Goal: Information Seeking & Learning: Get advice/opinions

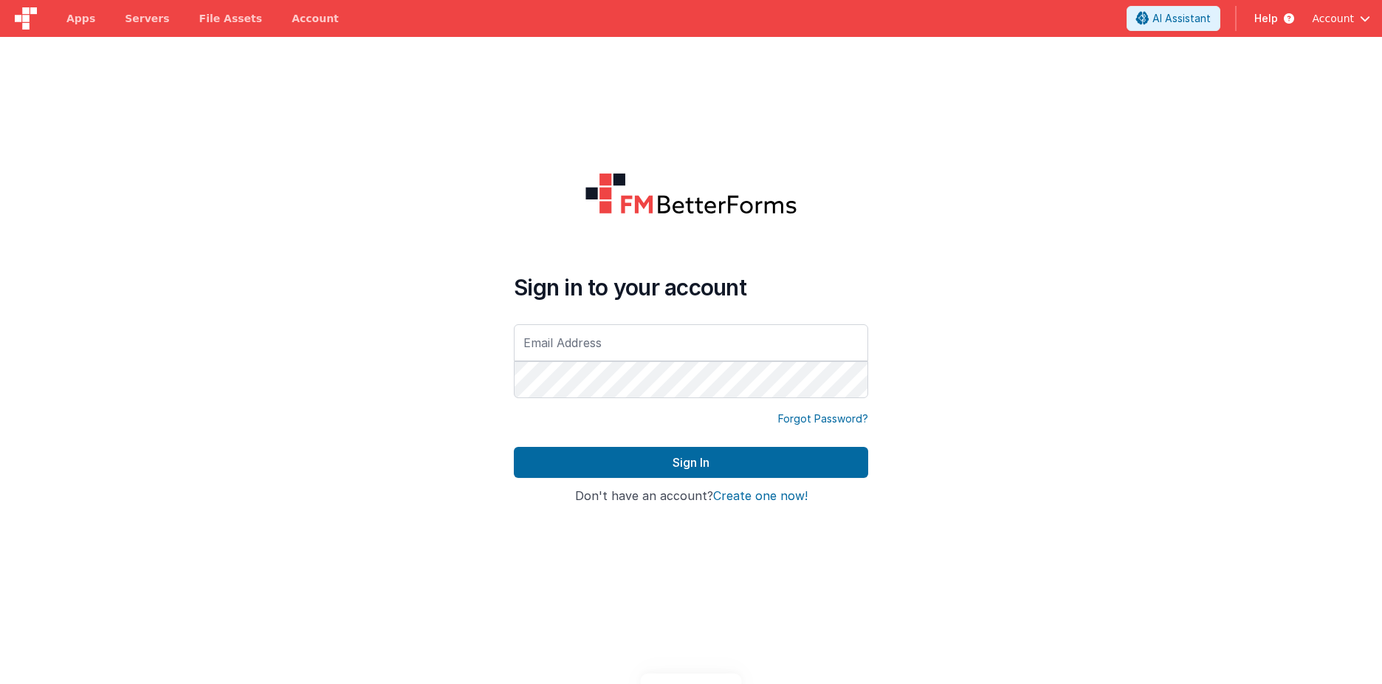
type input "[PERSON_NAME][EMAIL_ADDRESS][DOMAIN_NAME]"
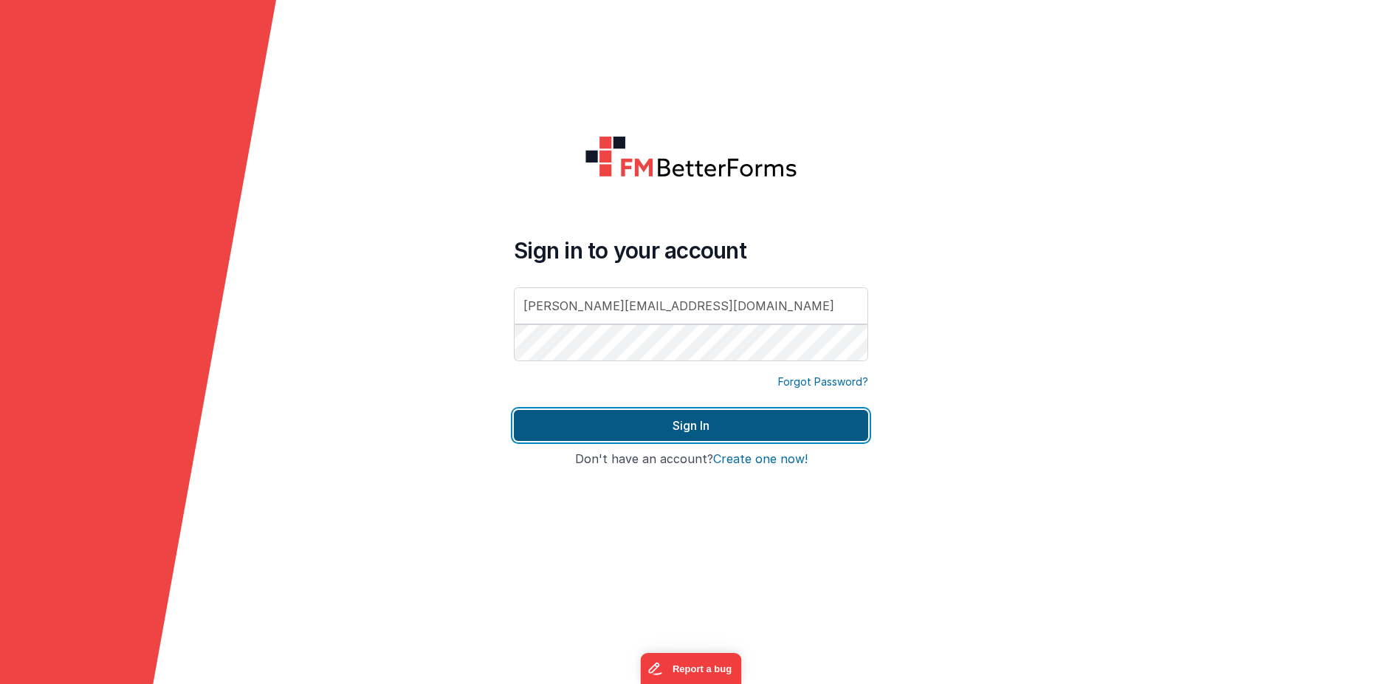
click at [694, 425] on button "Sign In" at bounding box center [691, 425] width 354 height 31
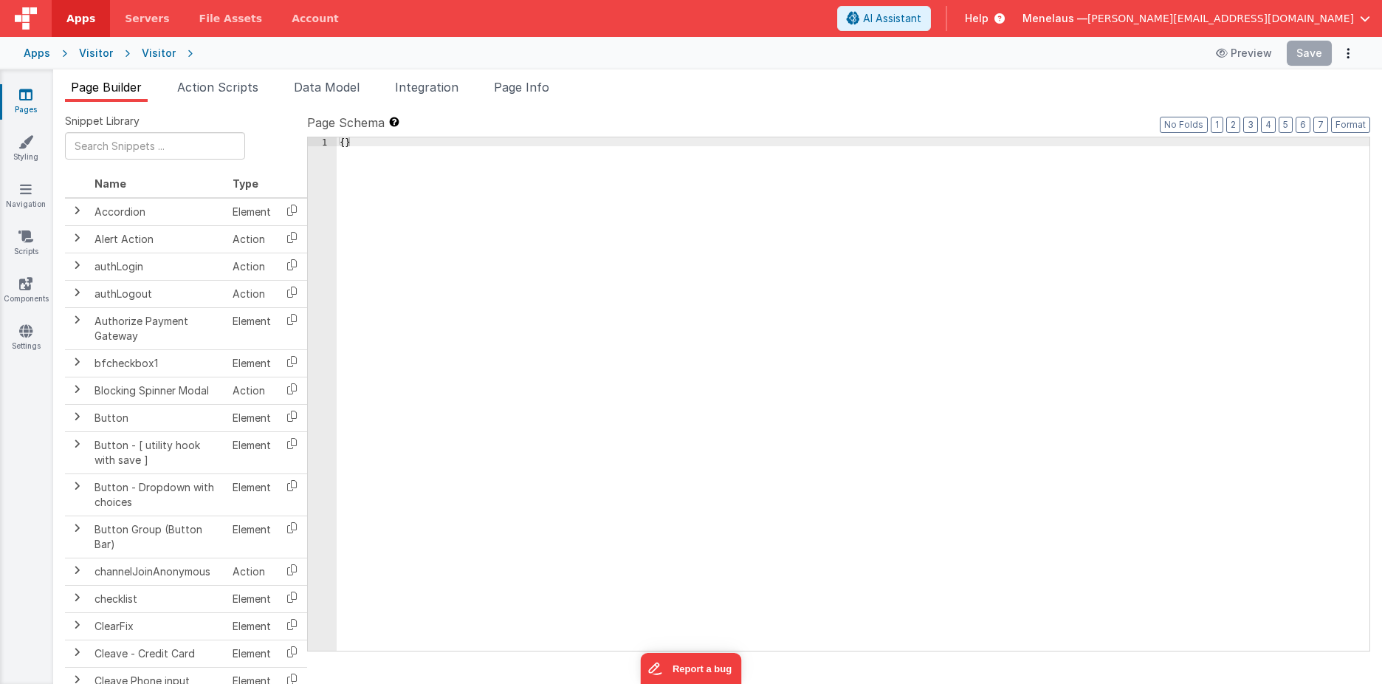
click at [988, 23] on span "Help" at bounding box center [977, 18] width 24 height 15
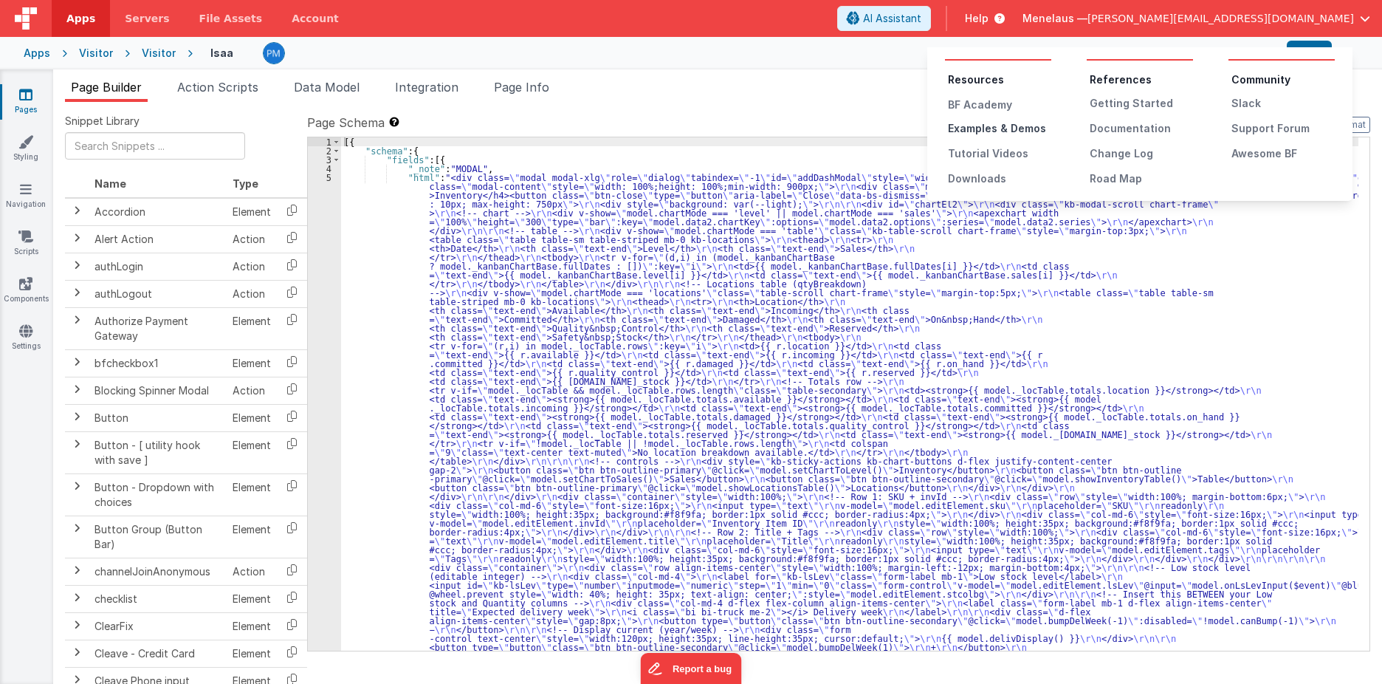
click at [1032, 128] on div "Examples & Demos" at bounding box center [999, 128] width 103 height 15
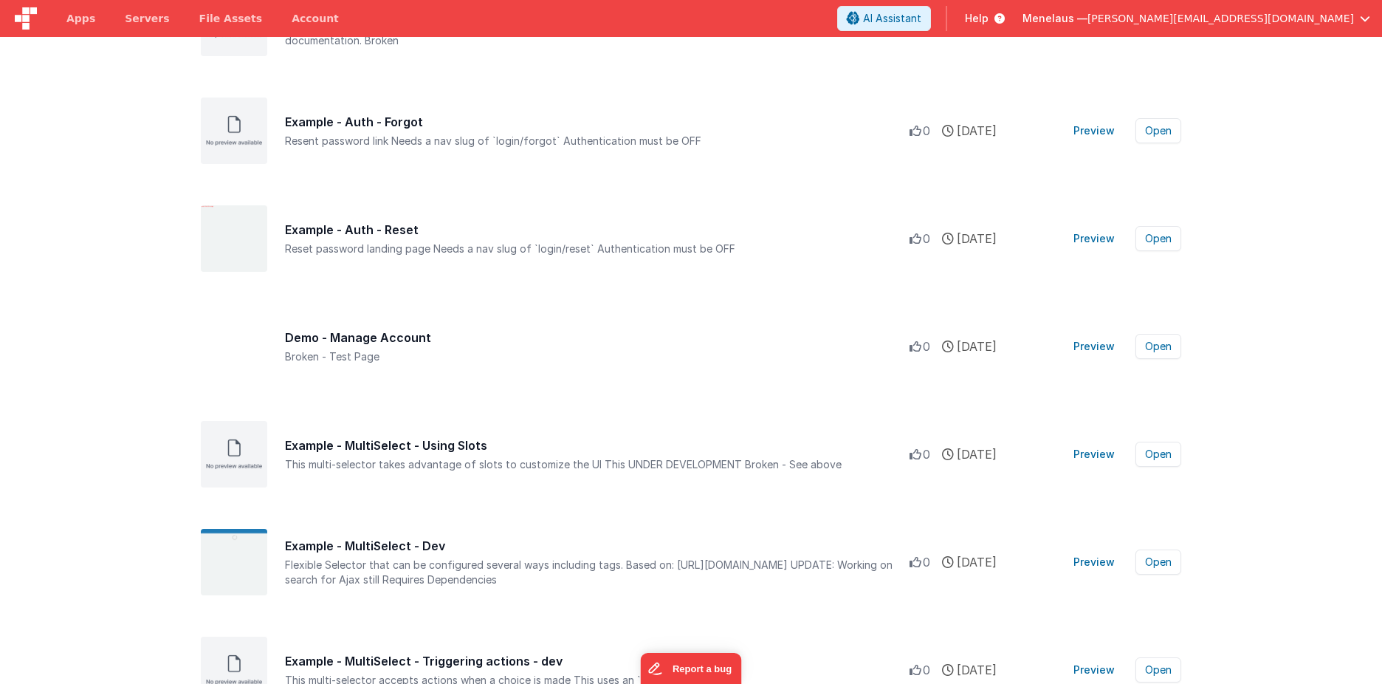
scroll to position [5832, 0]
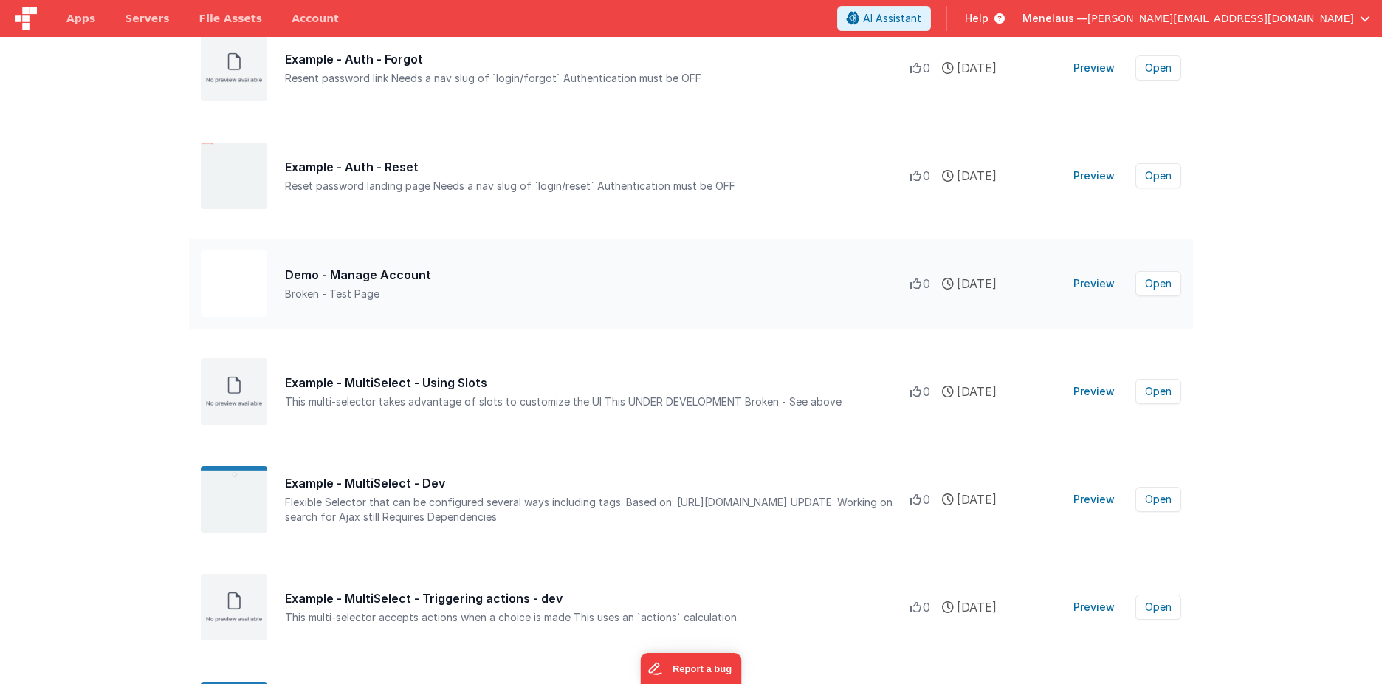
click at [422, 277] on div "Demo - Manage Account" at bounding box center [597, 275] width 625 height 18
click at [1158, 283] on button "Open" at bounding box center [1158, 283] width 46 height 25
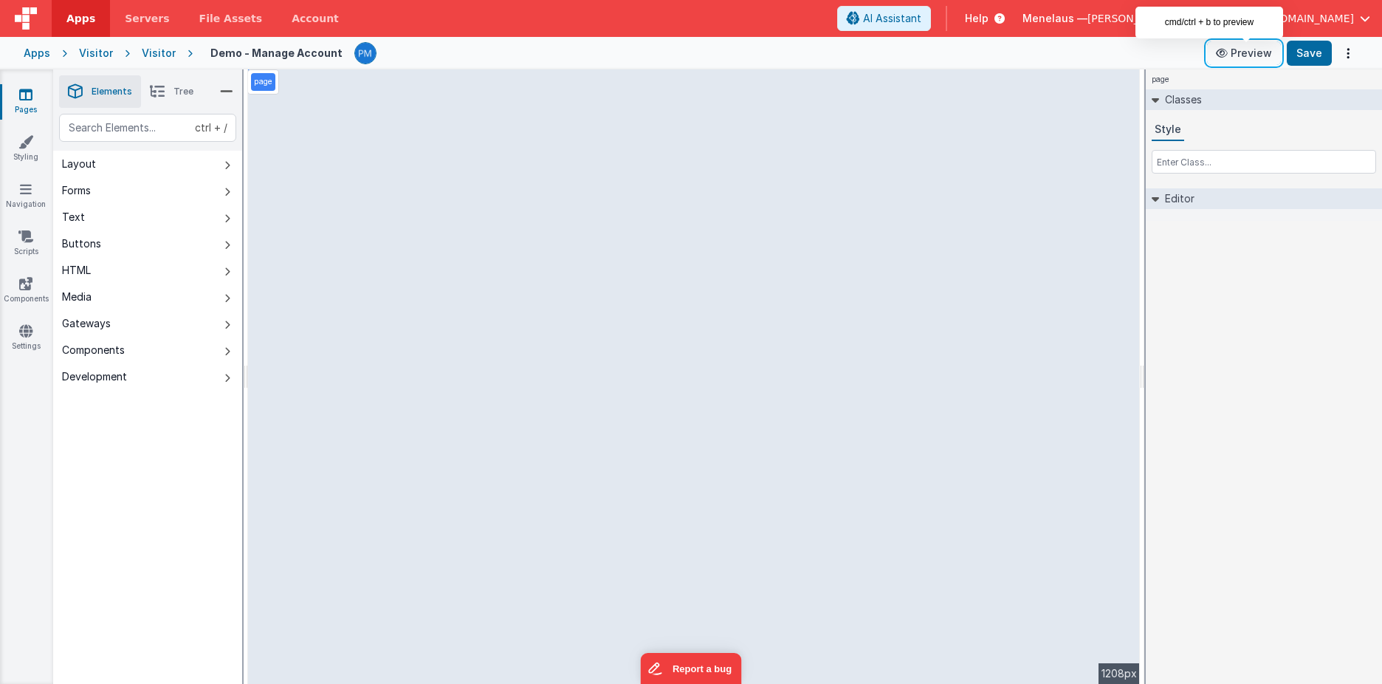
click at [1247, 52] on button "Preview" at bounding box center [1244, 53] width 74 height 24
click at [1256, 245] on div "page Classes Style Editor DEV: Focus DEV: builderToggleConditionalCSS DEV: Remo…" at bounding box center [1264, 376] width 236 height 614
click at [1352, 44] on button "Options" at bounding box center [1348, 53] width 21 height 21
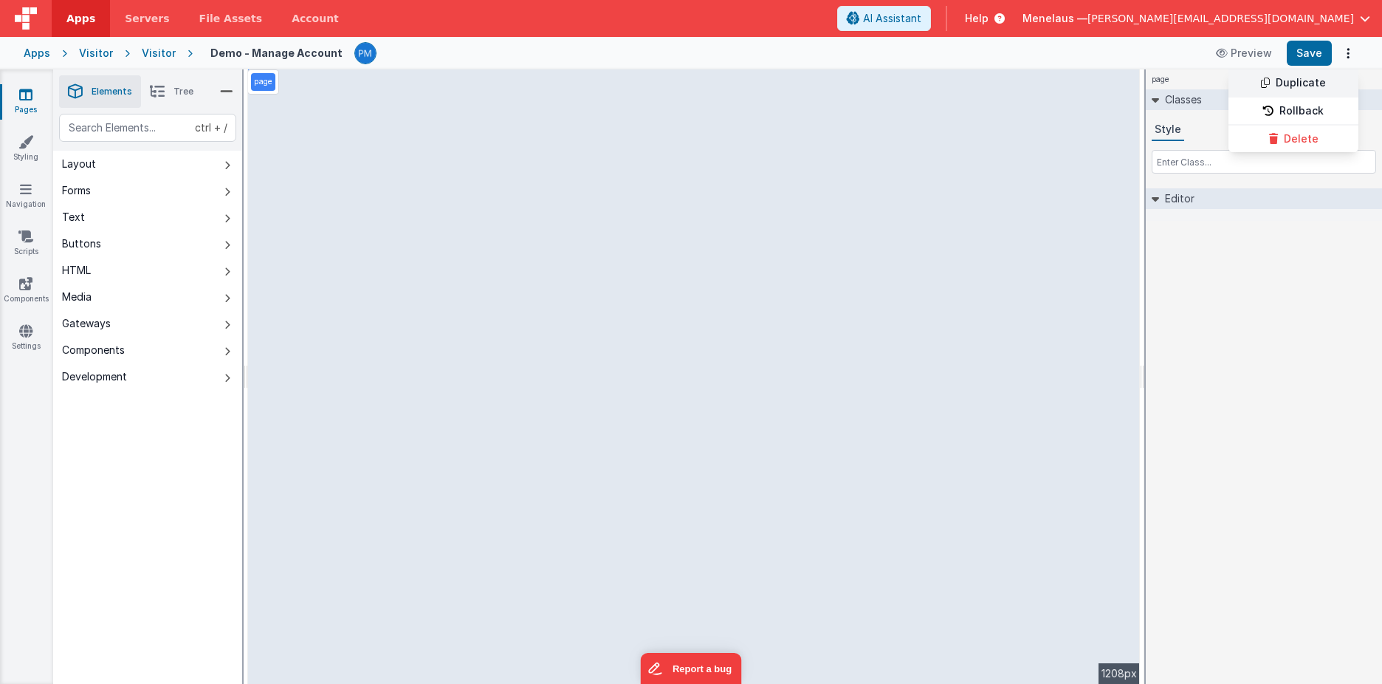
click at [1315, 79] on link "Duplicate" at bounding box center [1293, 83] width 130 height 28
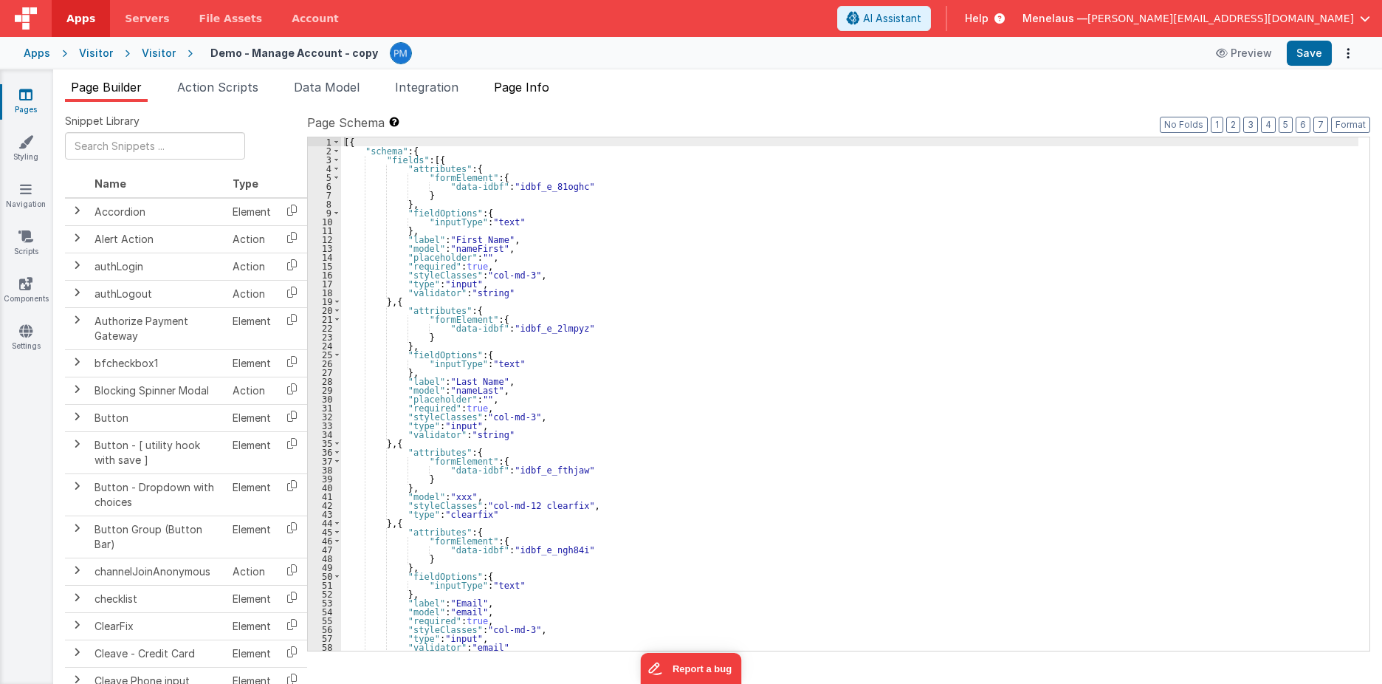
click at [540, 88] on span "Page Info" at bounding box center [521, 87] width 55 height 15
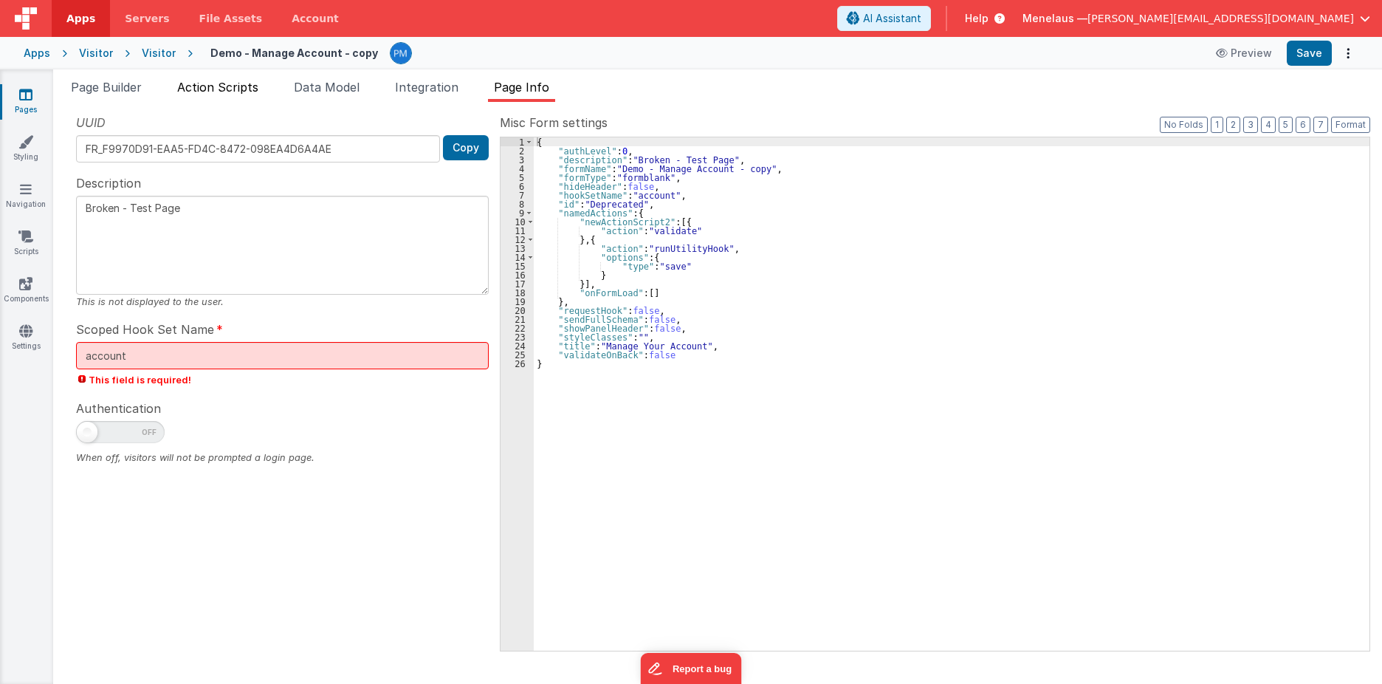
click at [230, 85] on span "Action Scripts" at bounding box center [217, 87] width 81 height 15
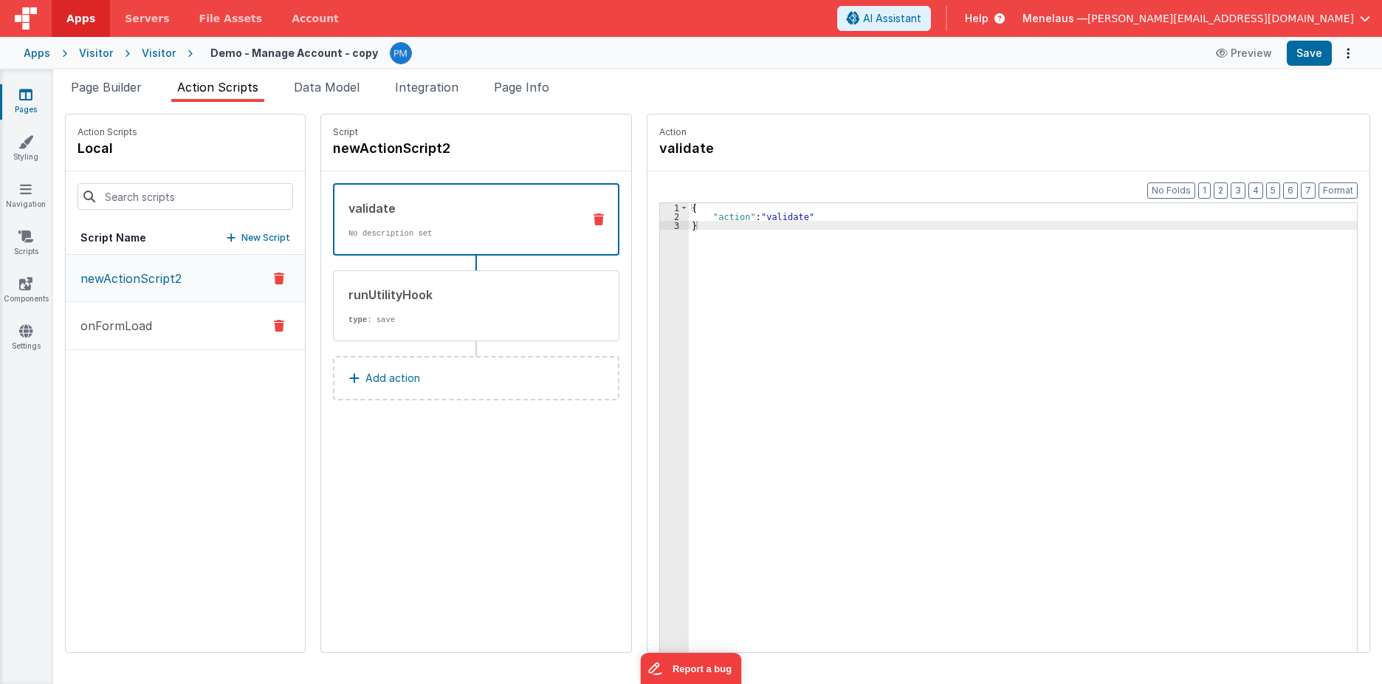
click at [120, 326] on p "onFormLoad" at bounding box center [112, 326] width 80 height 18
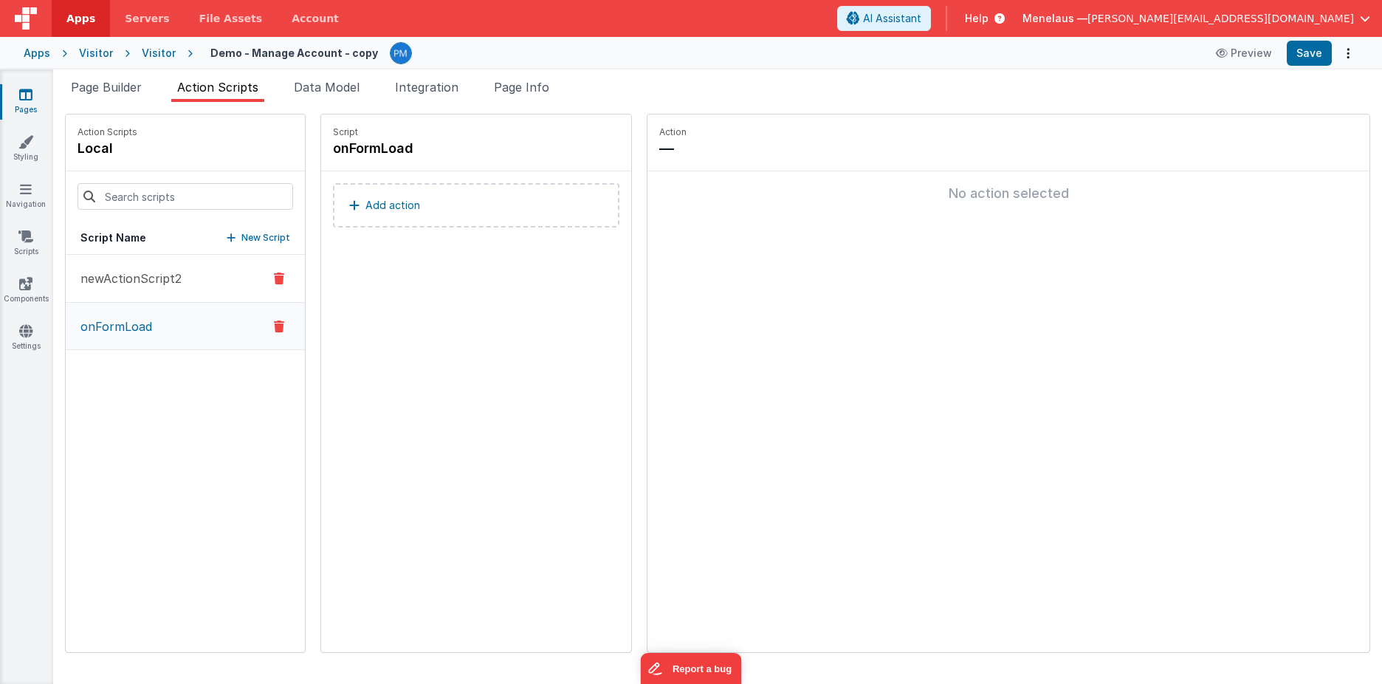
click at [151, 278] on p "newActionScript2" at bounding box center [127, 278] width 110 height 18
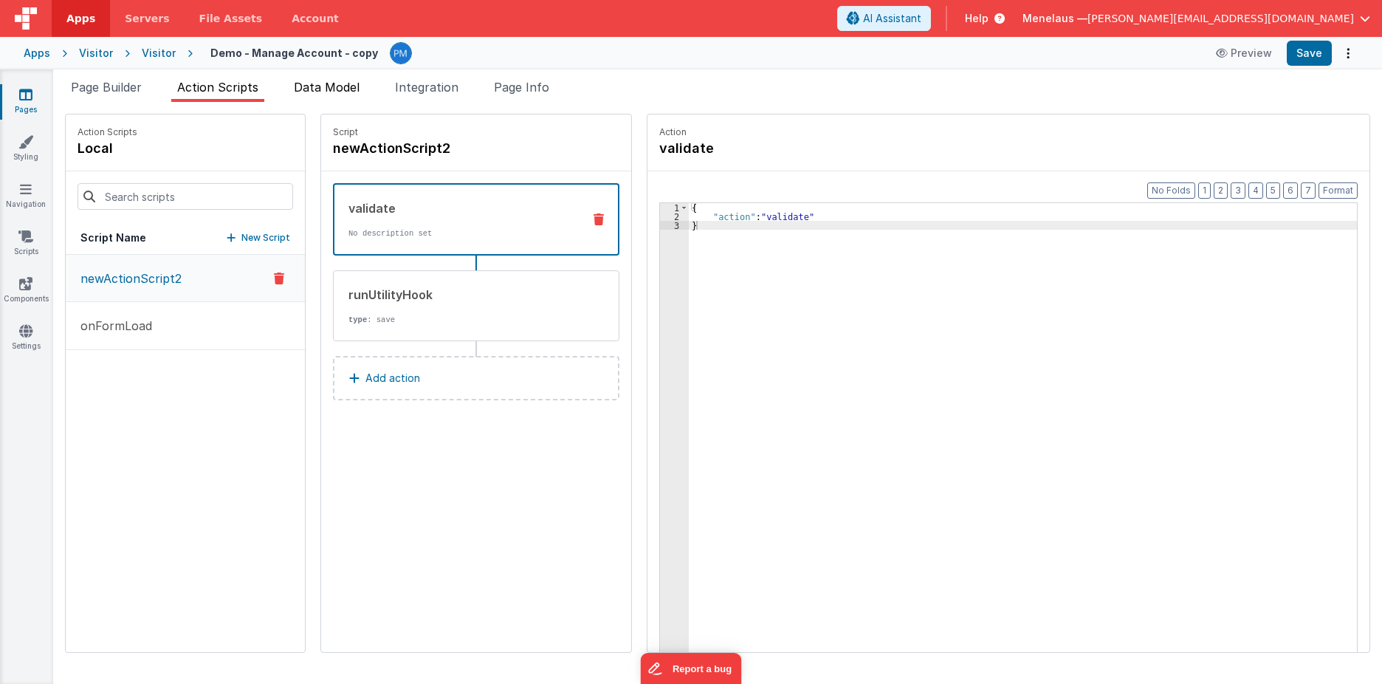
click at [343, 86] on span "Data Model" at bounding box center [327, 87] width 66 height 15
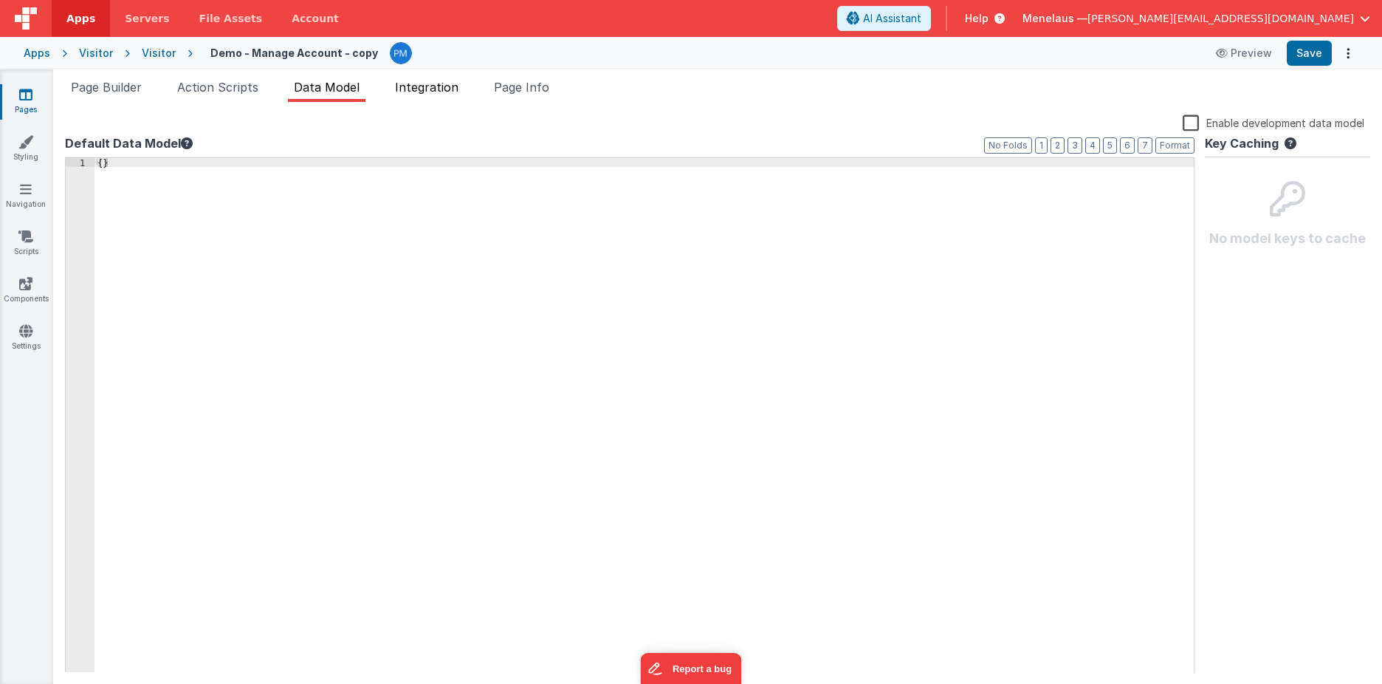
click at [448, 86] on span "Integration" at bounding box center [426, 87] width 63 height 15
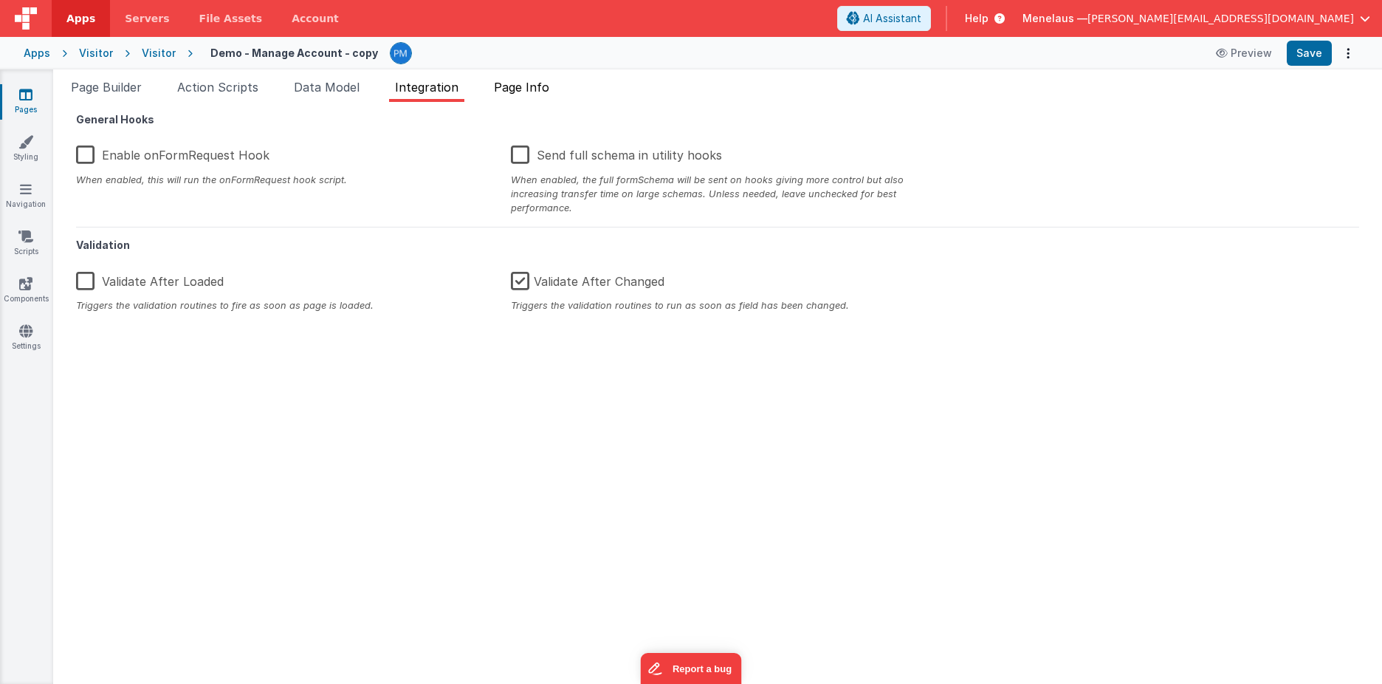
click at [538, 90] on span "Page Info" at bounding box center [521, 87] width 55 height 15
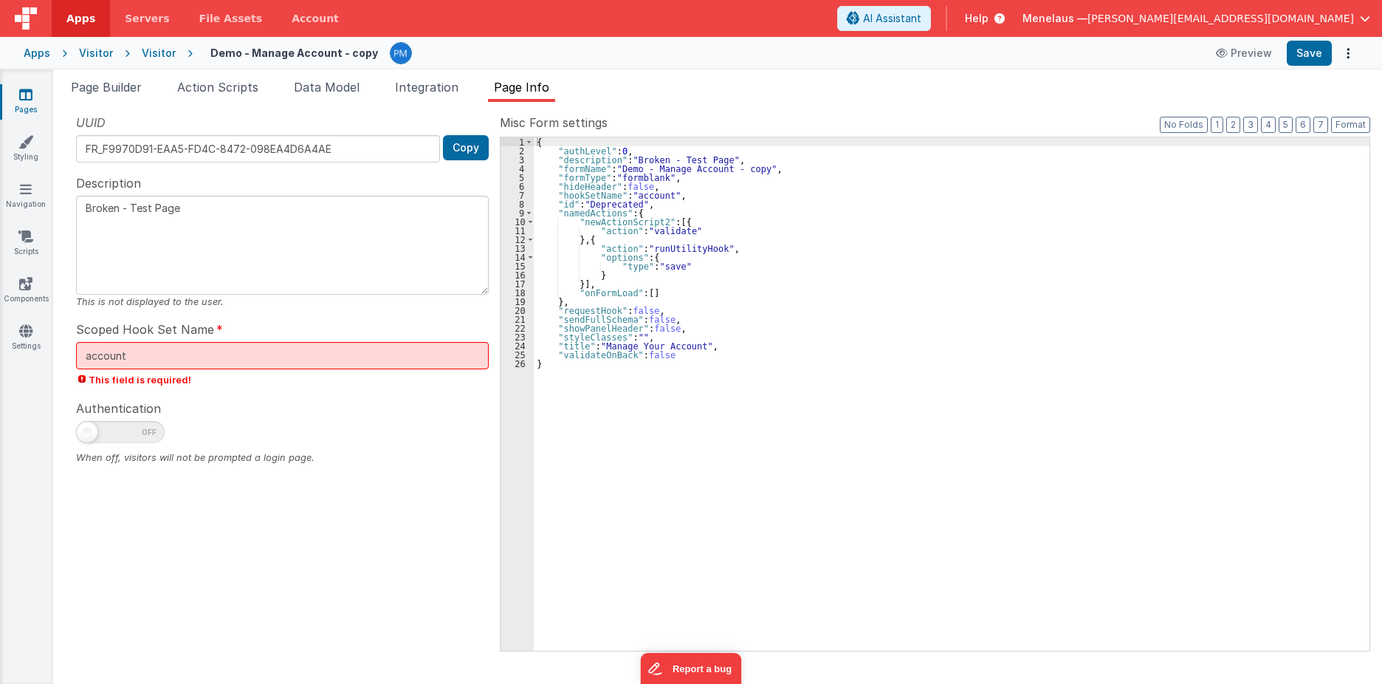
click at [988, 17] on span "Help" at bounding box center [977, 18] width 24 height 15
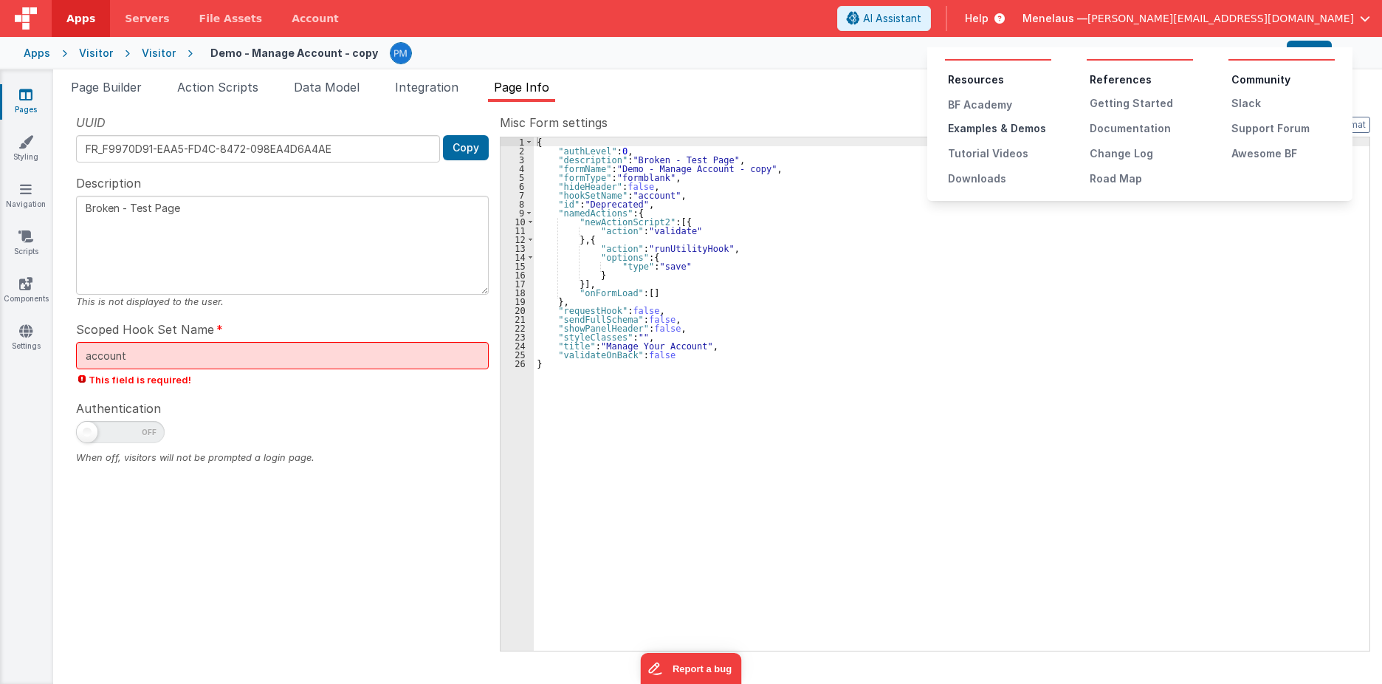
click at [1014, 129] on div "Examples & Demos" at bounding box center [999, 128] width 103 height 15
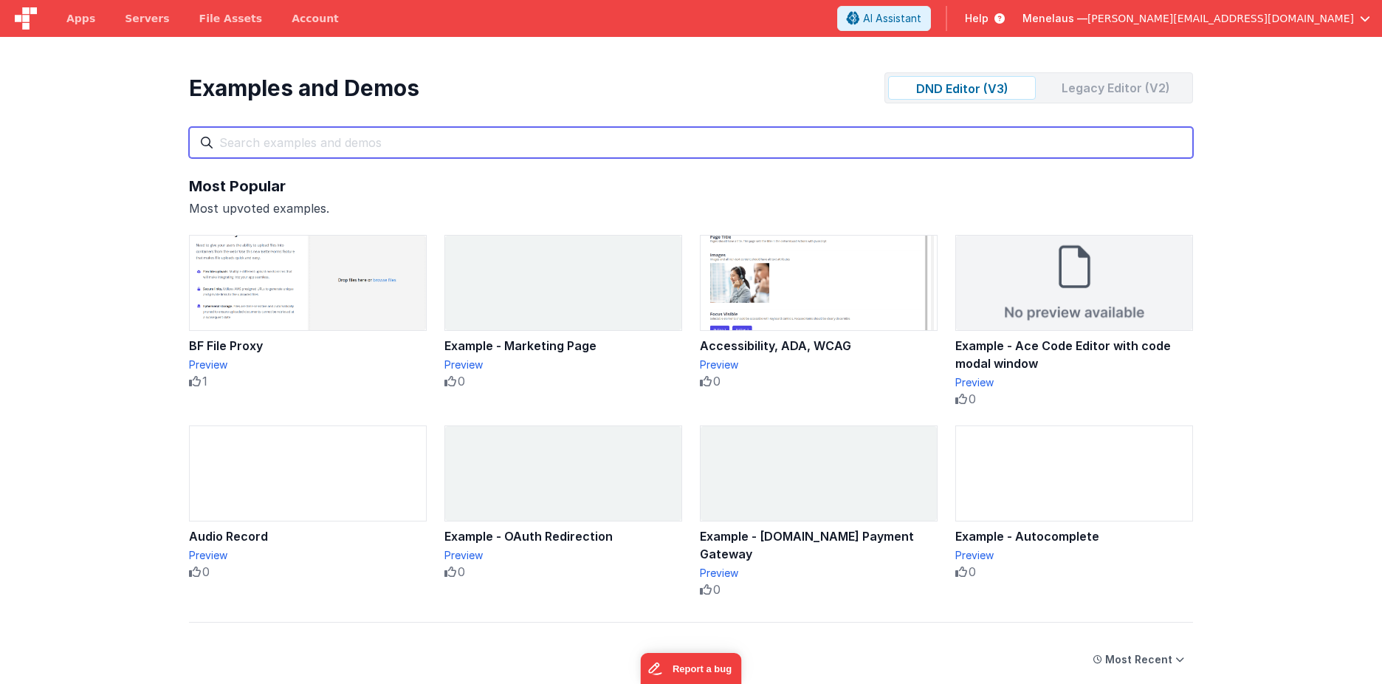
click at [628, 145] on input "text" at bounding box center [691, 142] width 1004 height 31
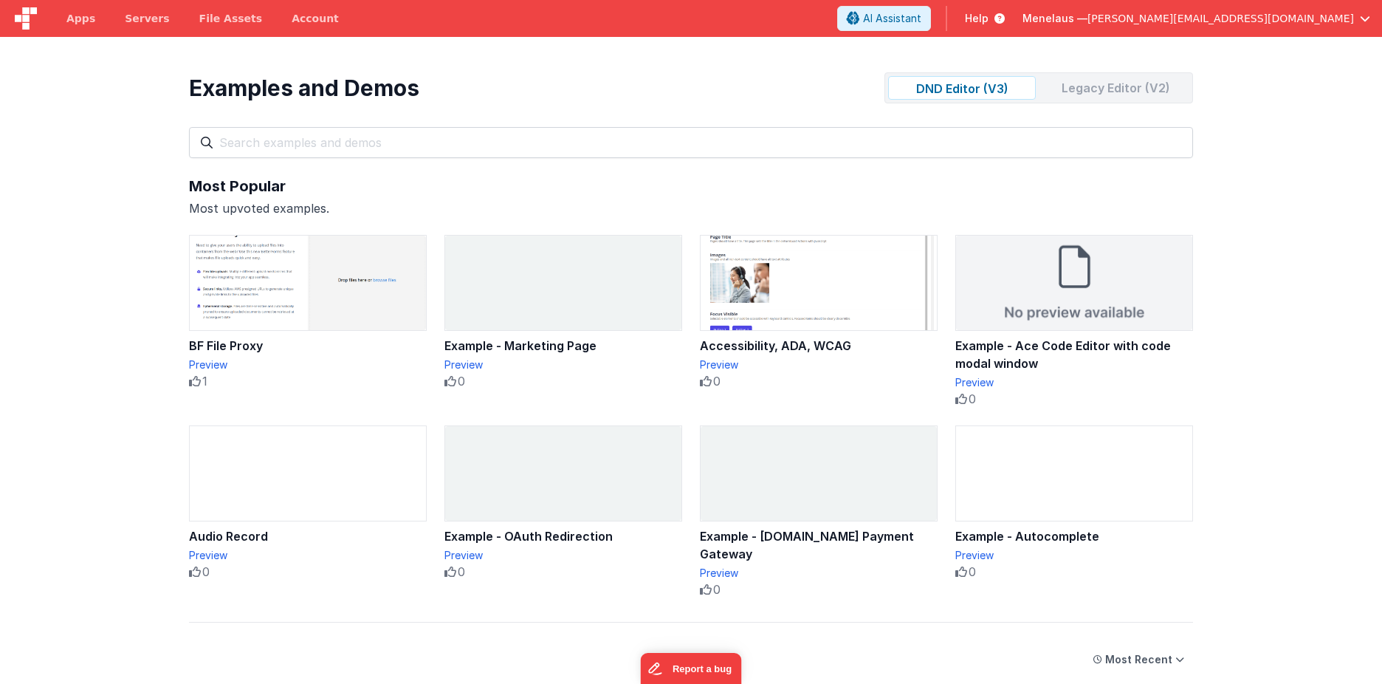
click at [1077, 83] on div "Legacy Editor (V2)" at bounding box center [1116, 88] width 148 height 24
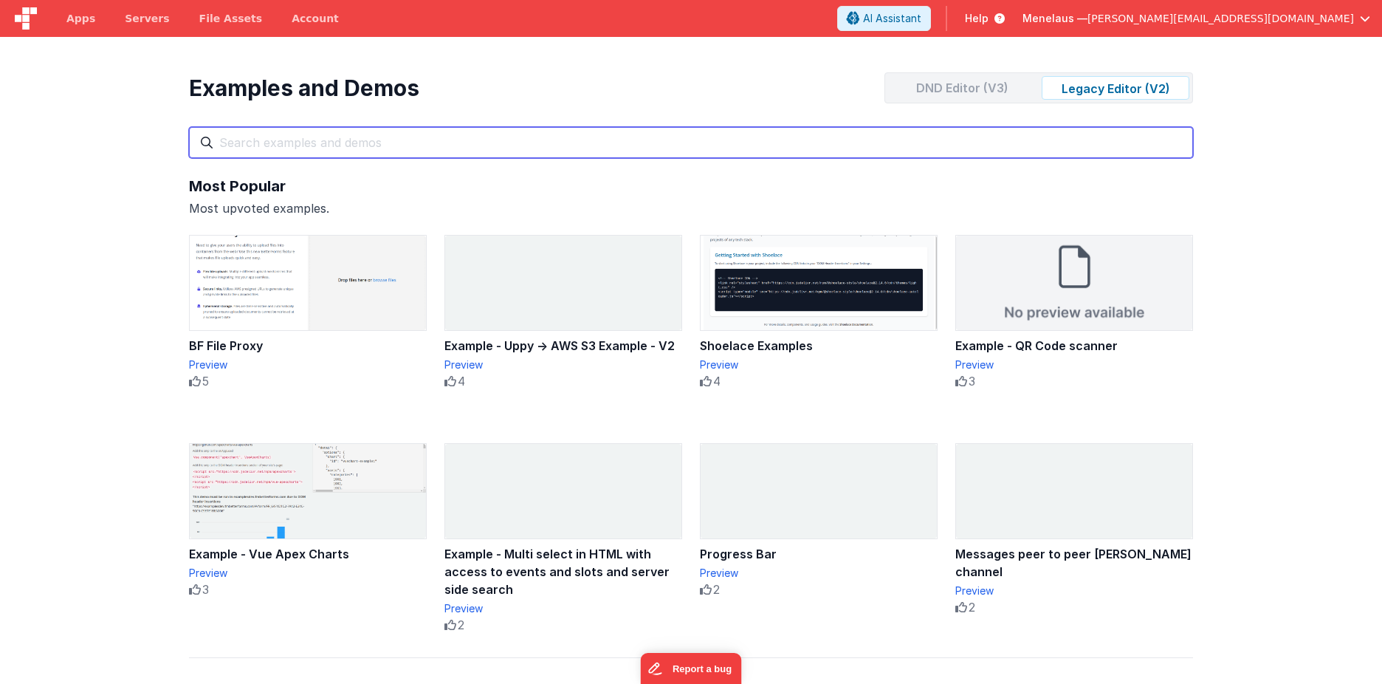
click at [762, 144] on input "text" at bounding box center [691, 142] width 1004 height 31
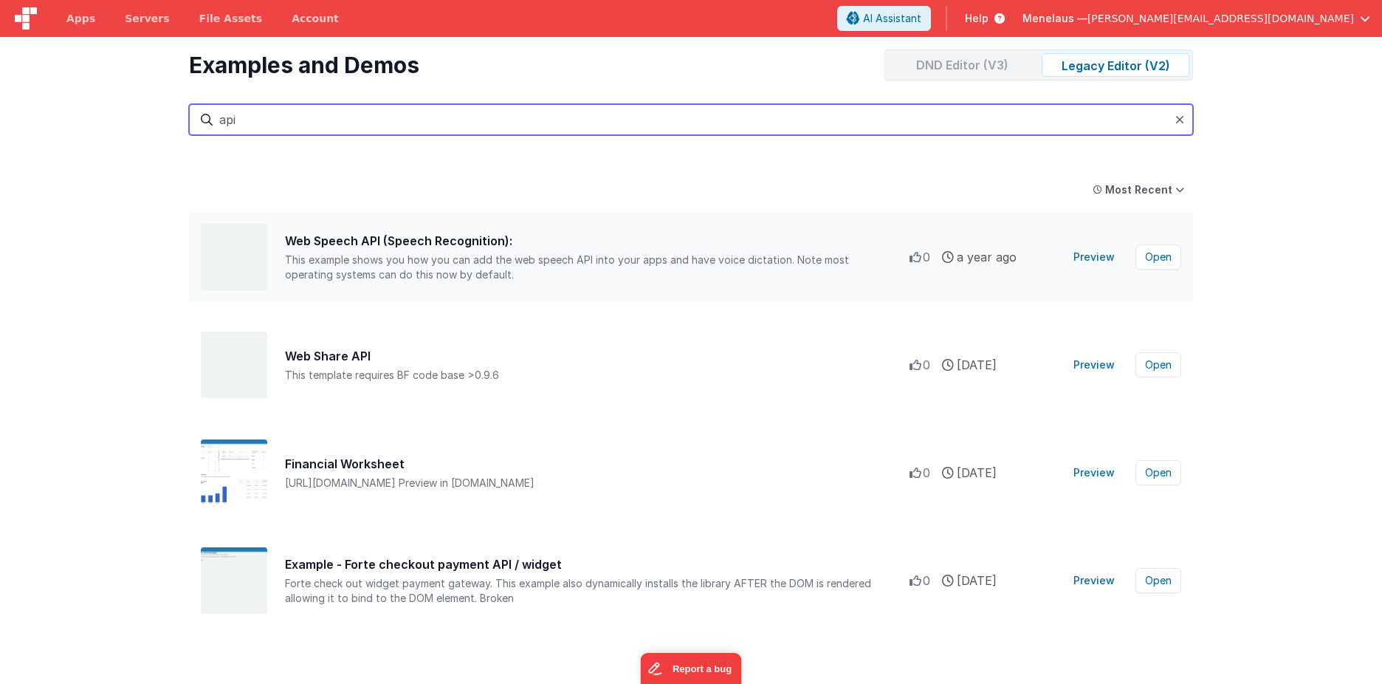
scroll to position [34, 0]
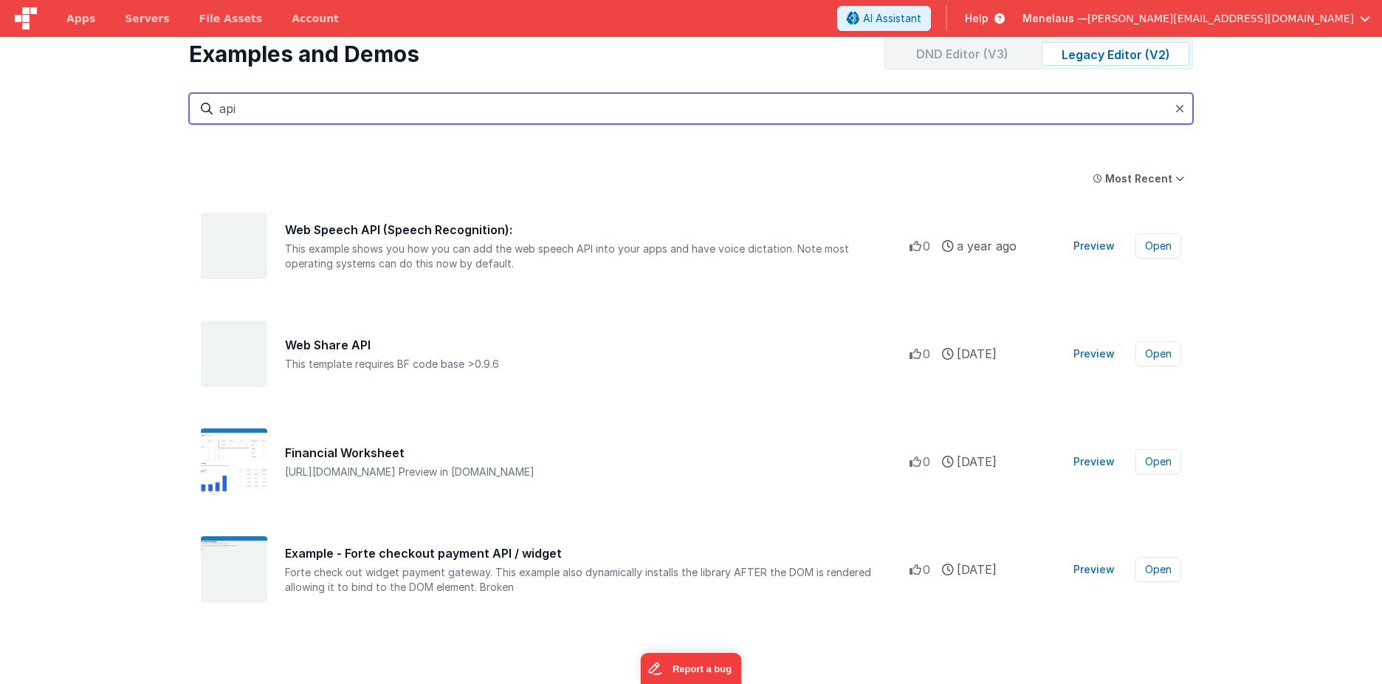
drag, startPoint x: 250, startPoint y: 114, endPoint x: 219, endPoint y: 112, distance: 31.1
click at [219, 112] on input "api" at bounding box center [691, 108] width 1004 height 31
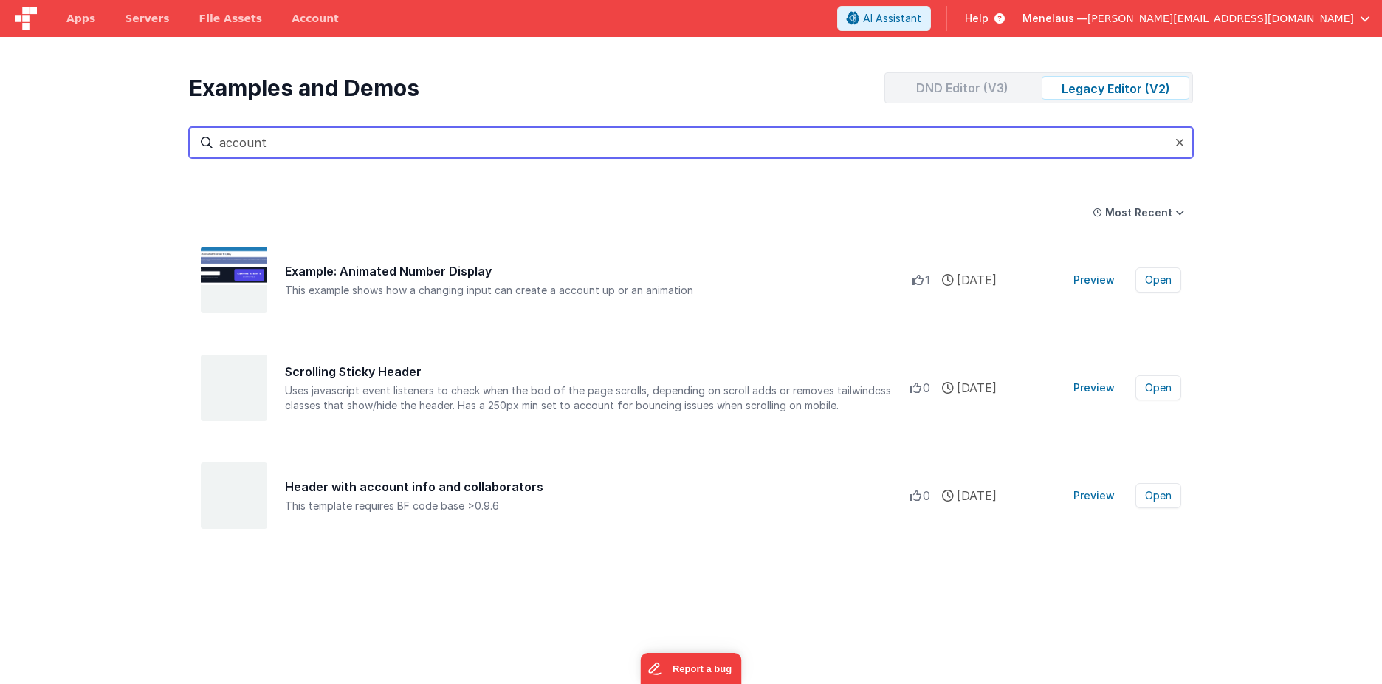
scroll to position [0, 0]
type input "account"
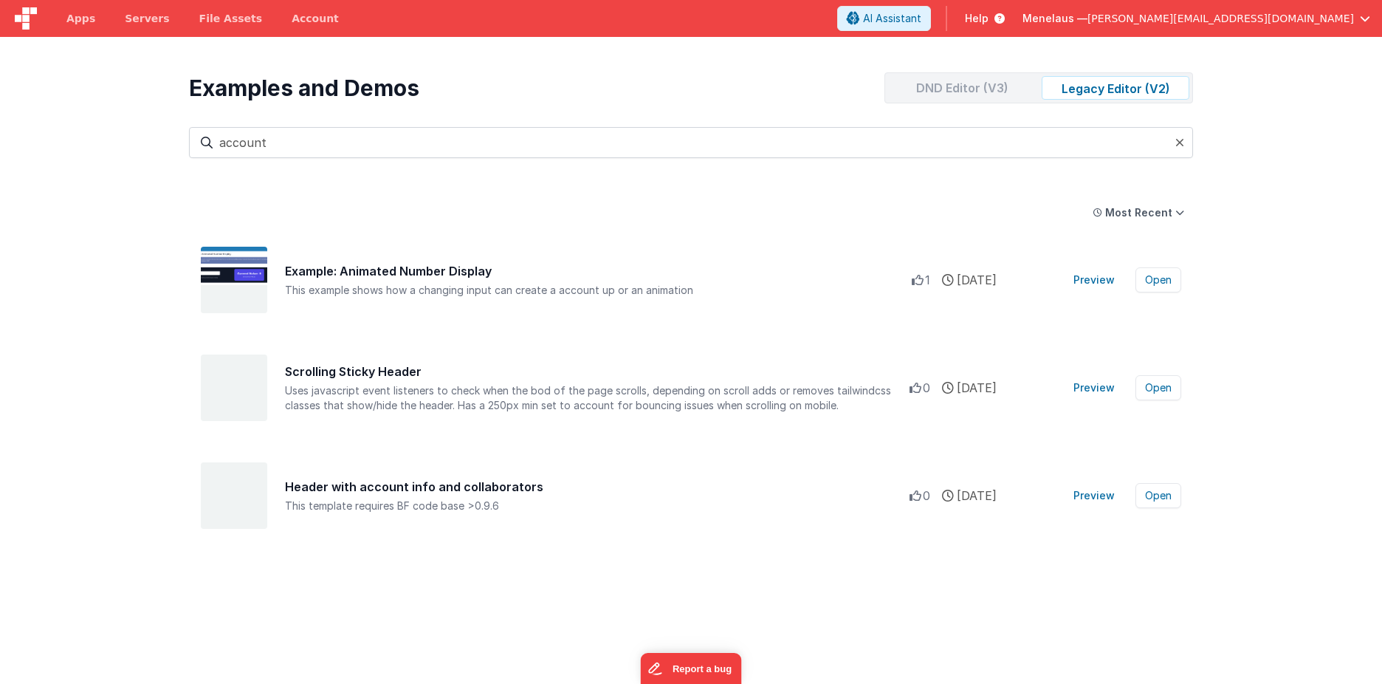
click at [939, 88] on div "DND Editor (V3)" at bounding box center [962, 88] width 148 height 24
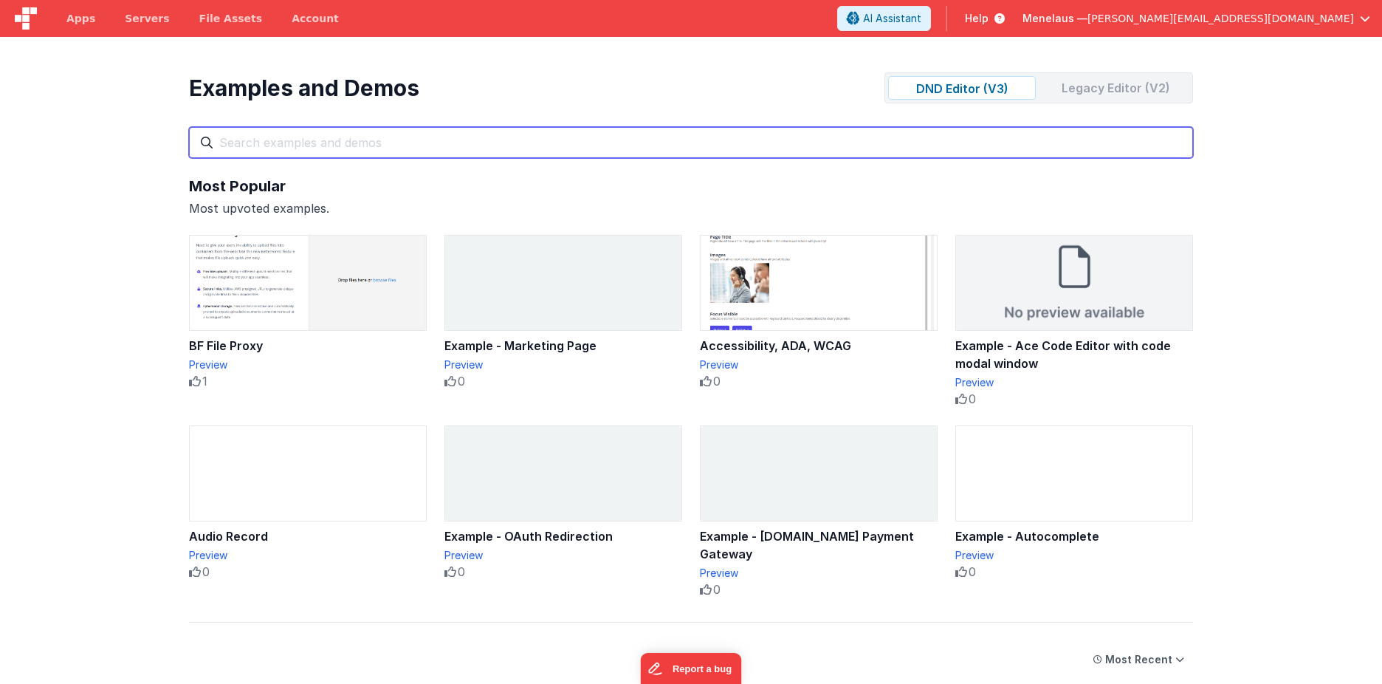
click at [429, 143] on input "text" at bounding box center [691, 142] width 1004 height 31
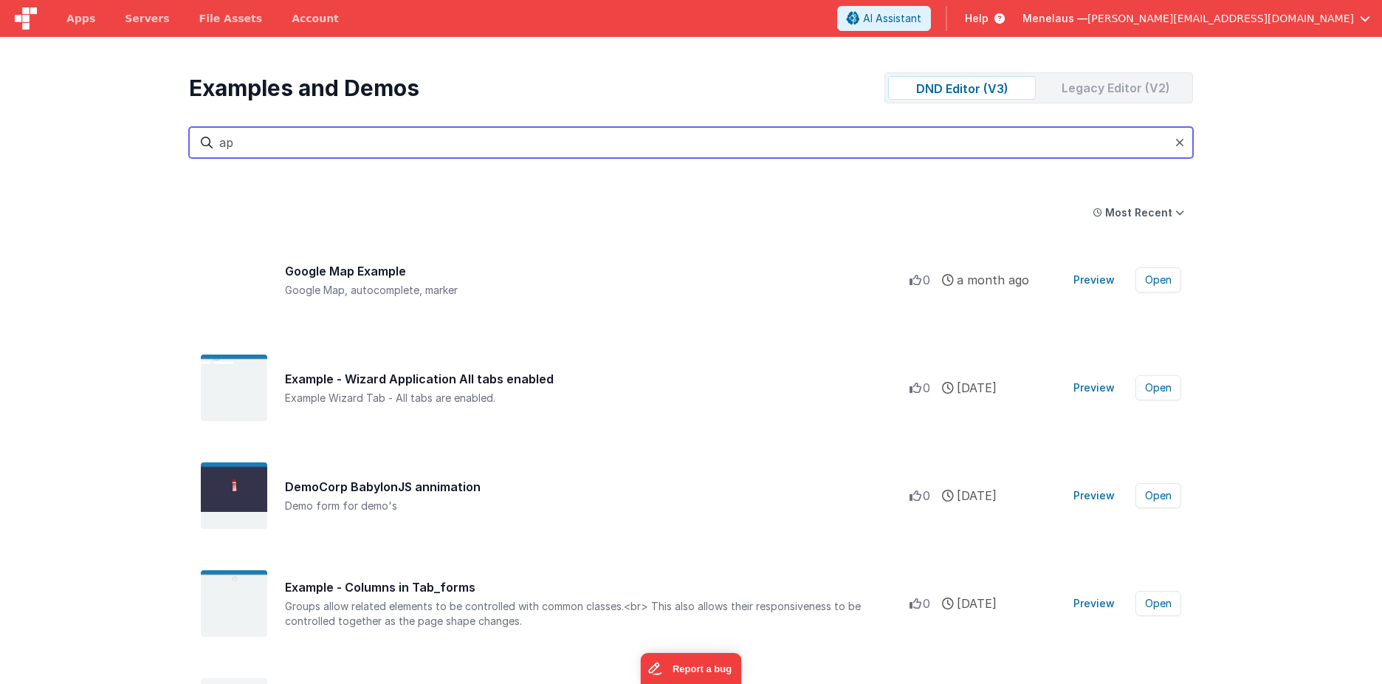
type input "a"
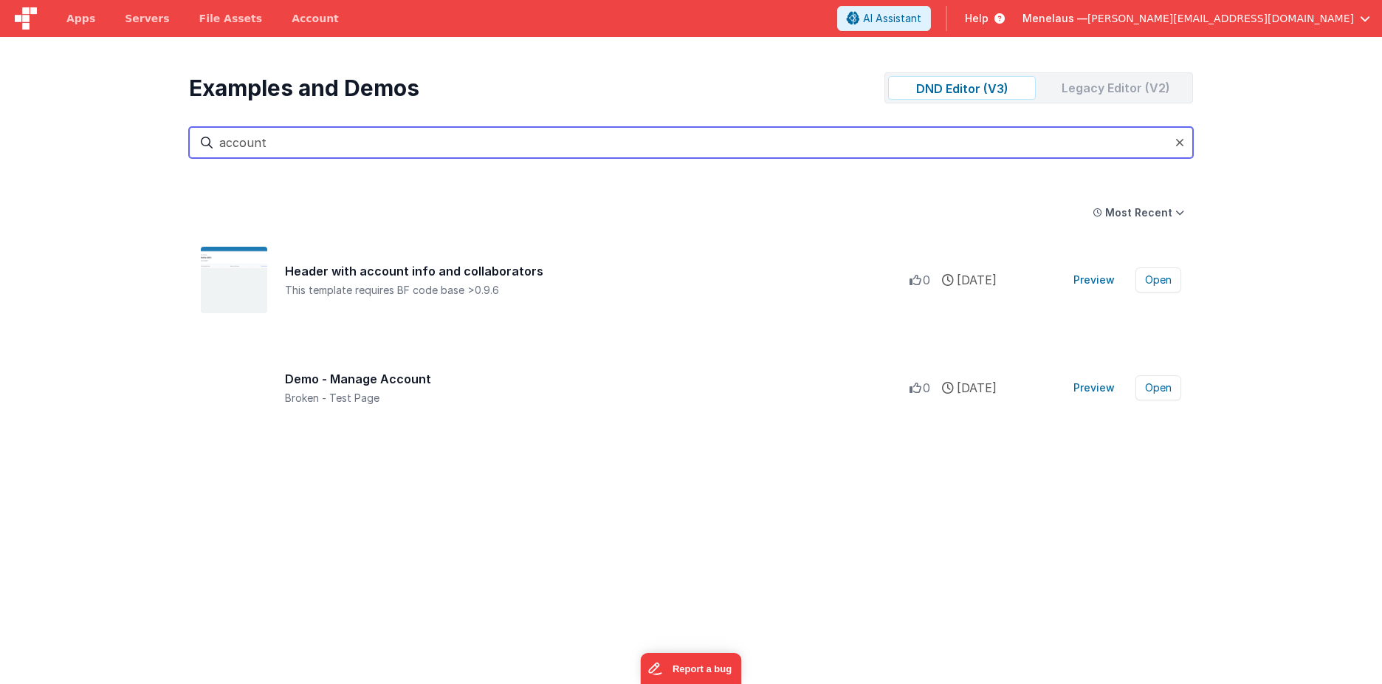
drag, startPoint x: 303, startPoint y: 148, endPoint x: 219, endPoint y: 147, distance: 83.4
click at [219, 147] on input "account" at bounding box center [691, 142] width 1004 height 31
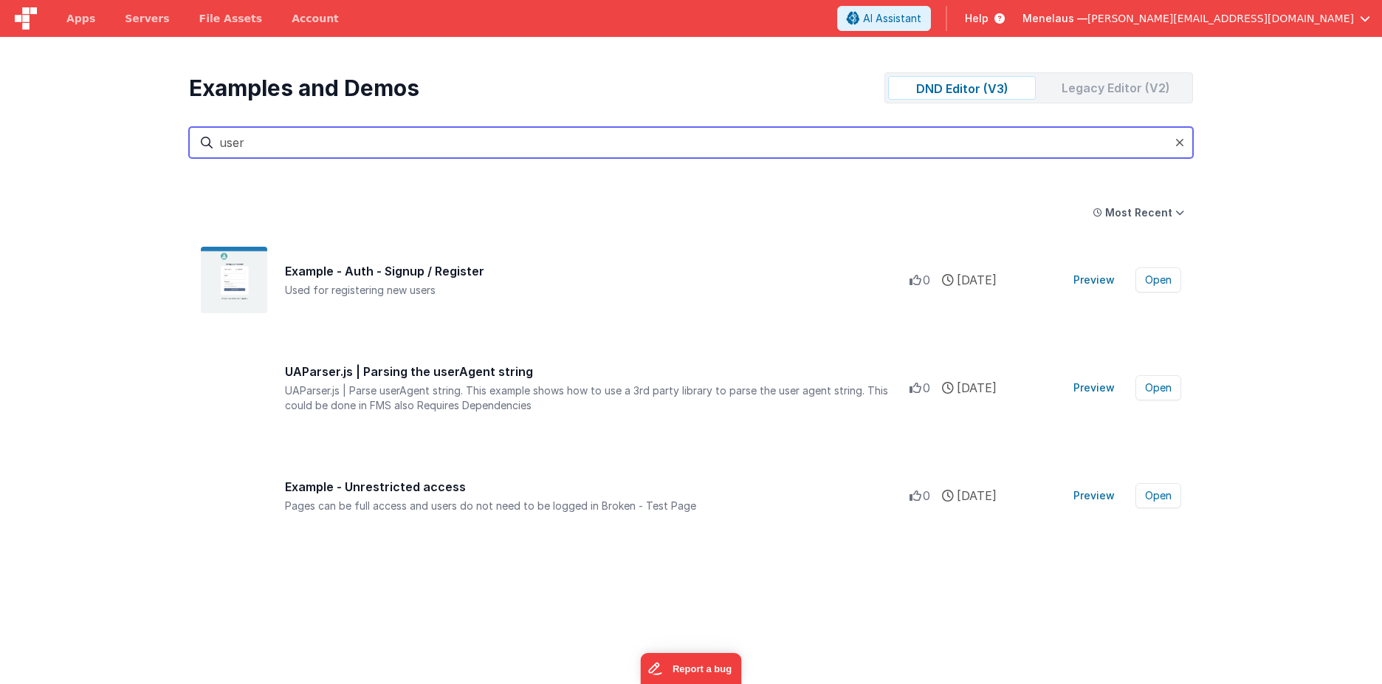
type input "user"
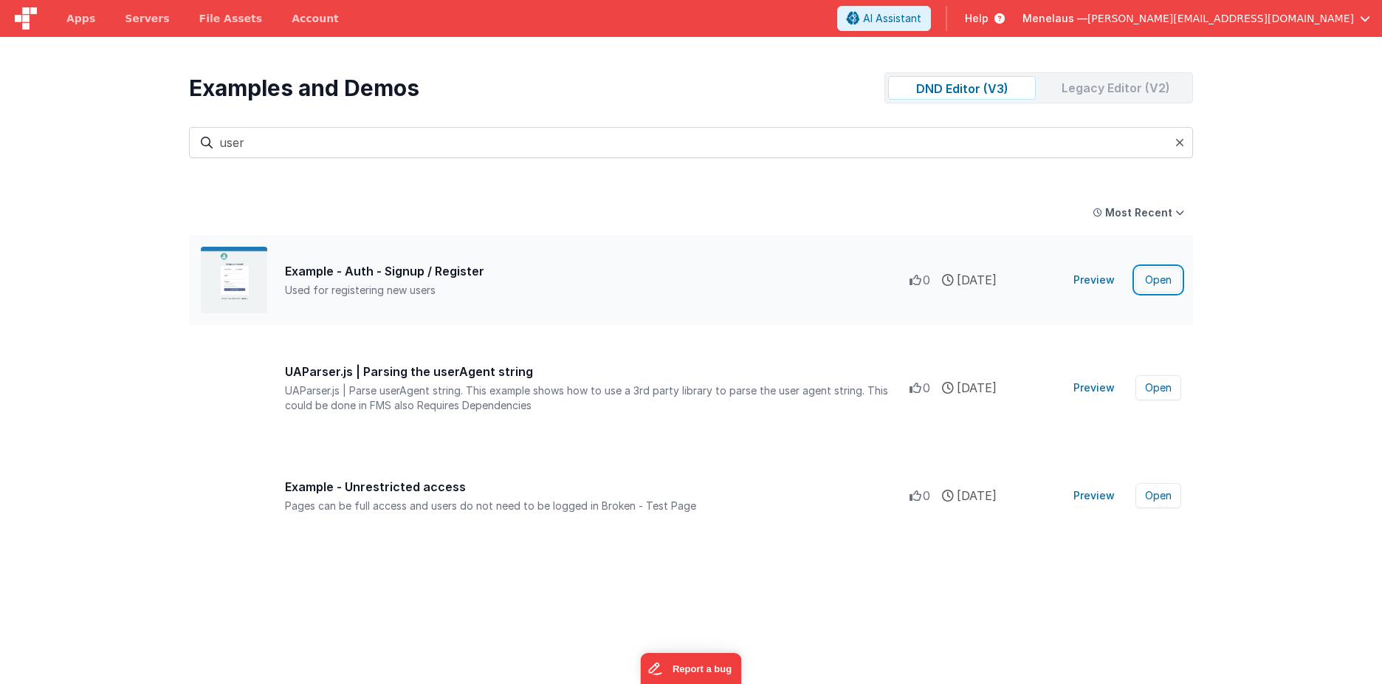
click at [1160, 274] on button "Open" at bounding box center [1158, 279] width 46 height 25
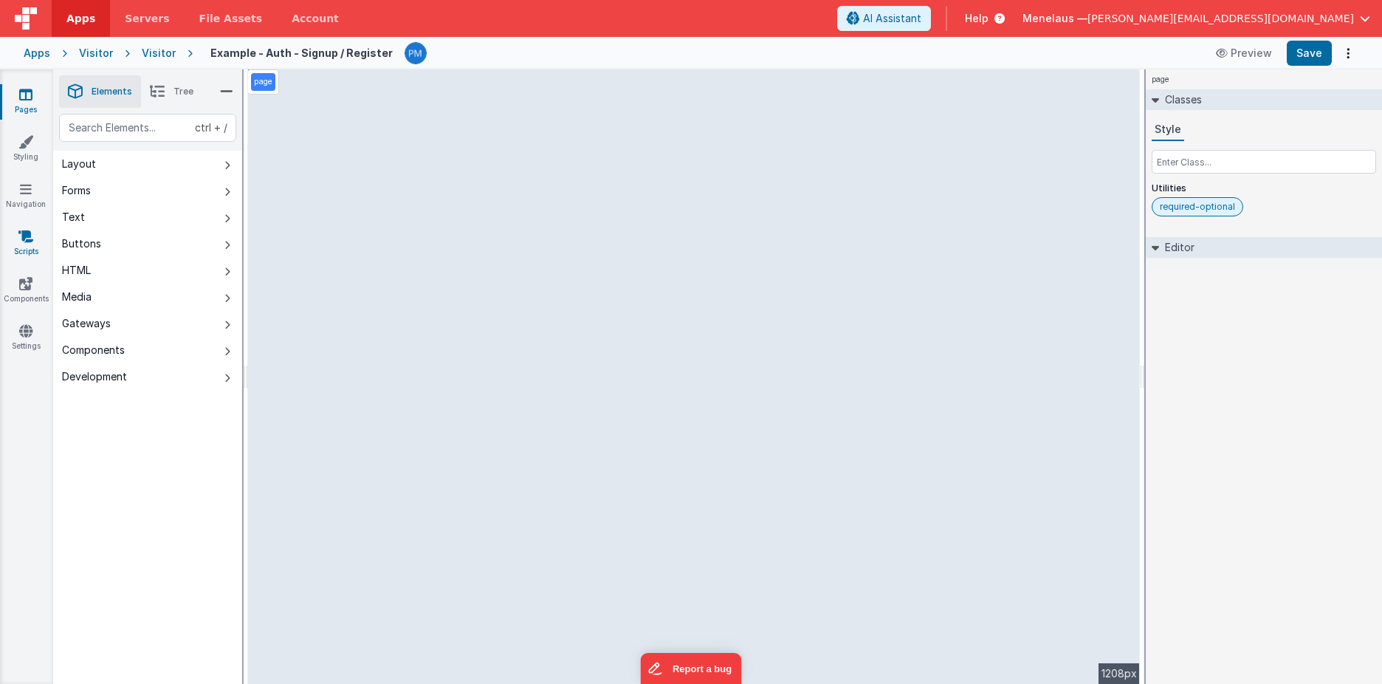
click at [30, 241] on icon at bounding box center [25, 236] width 15 height 15
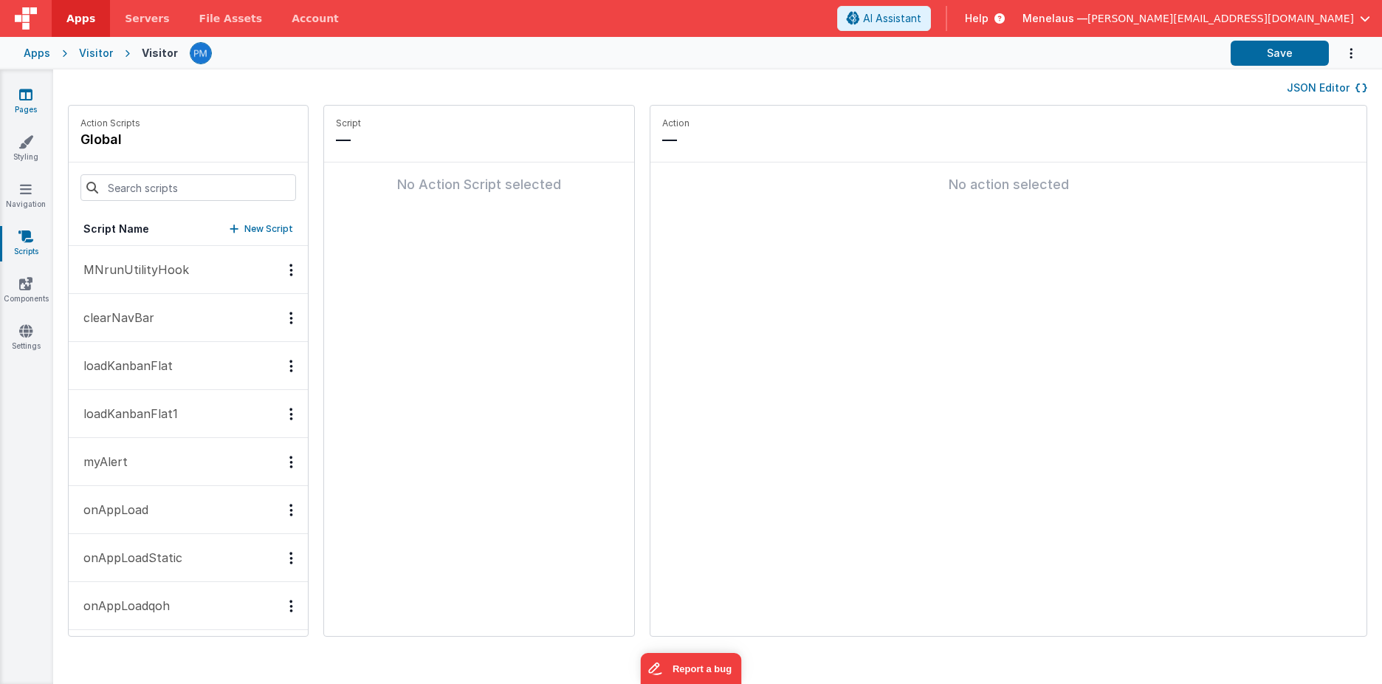
click at [24, 100] on icon at bounding box center [25, 94] width 13 height 15
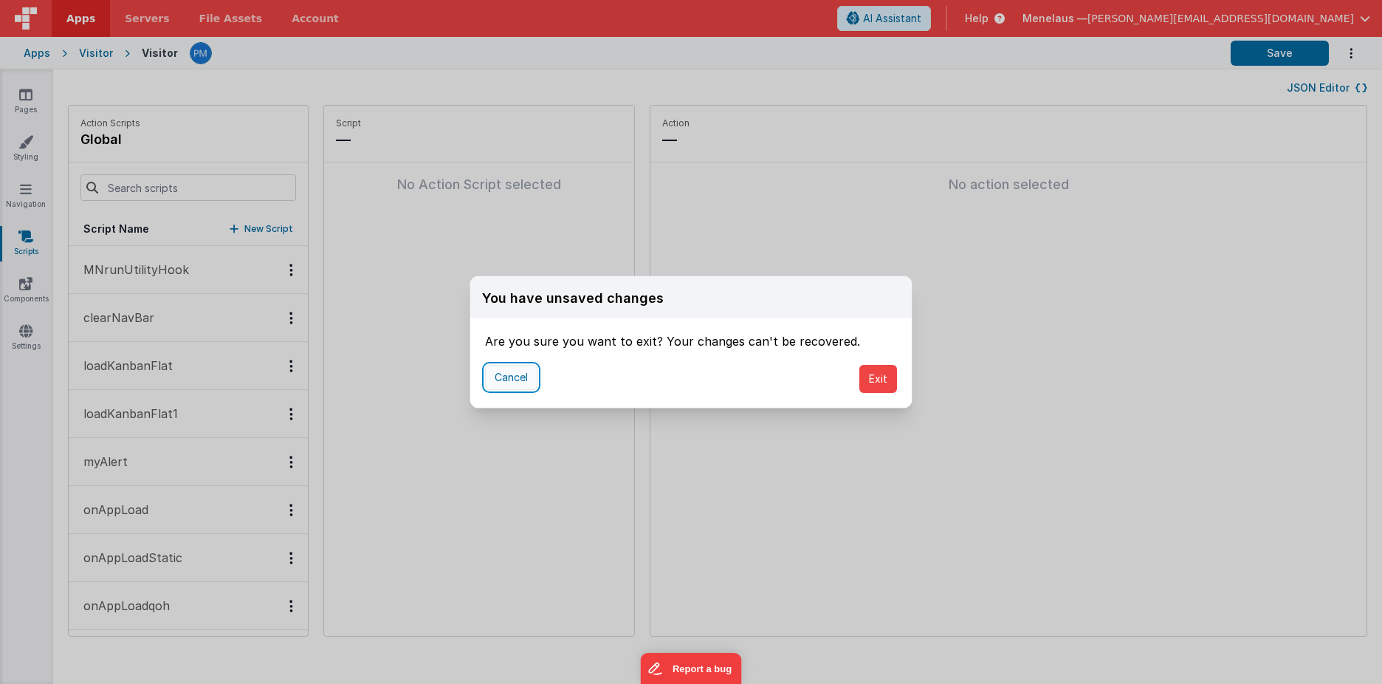
click at [526, 375] on button "Cancel" at bounding box center [511, 377] width 52 height 25
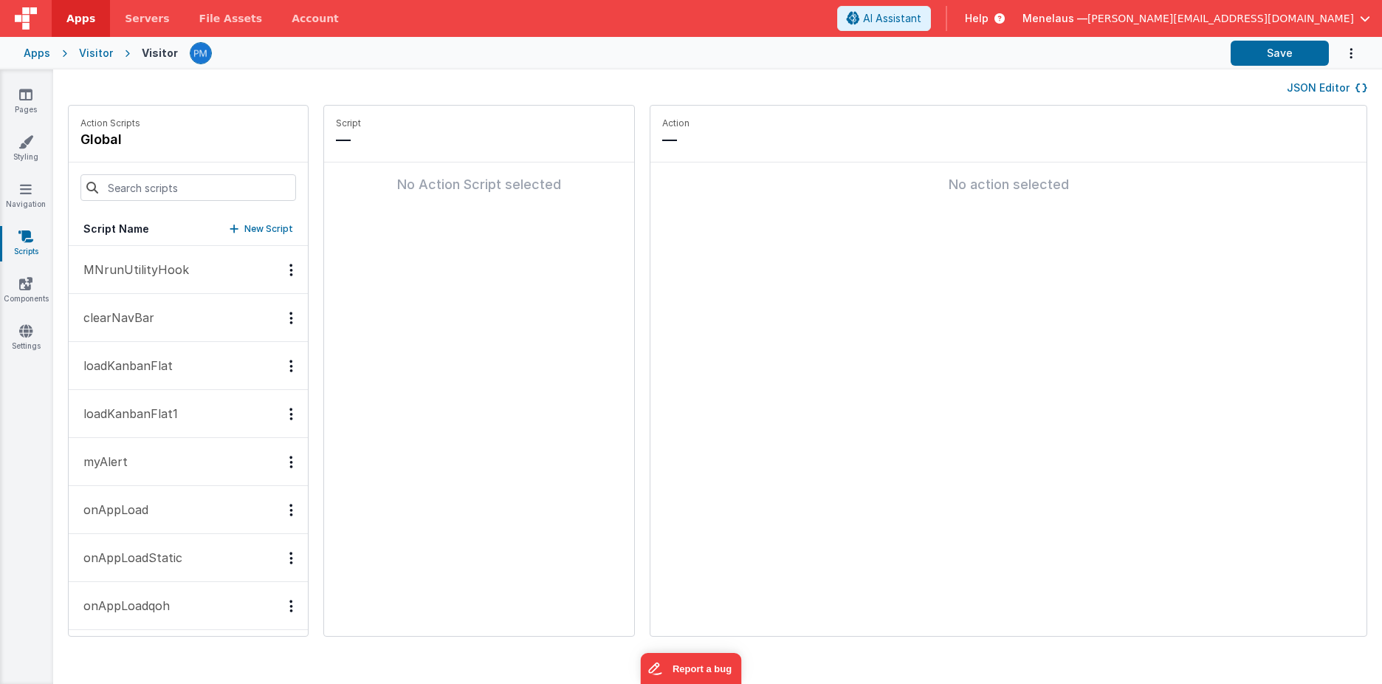
click at [1349, 83] on button "JSON Editor" at bounding box center [1327, 87] width 80 height 15
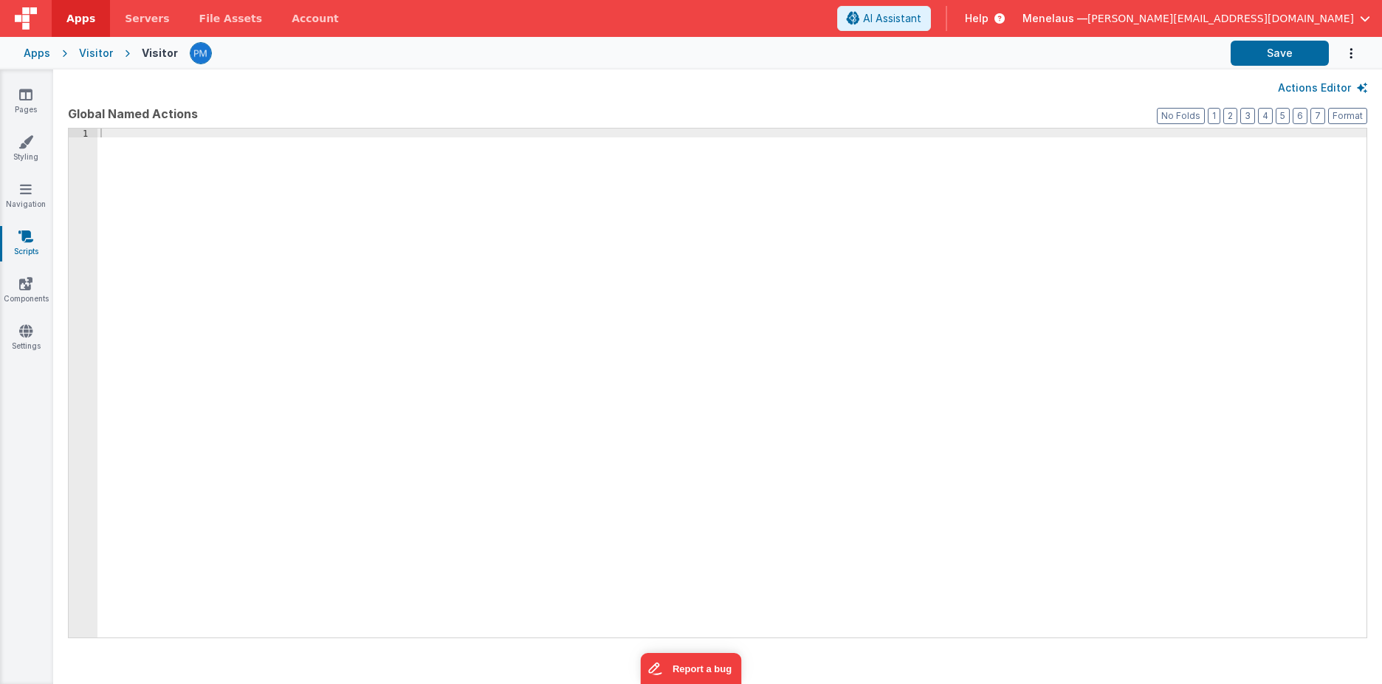
click at [92, 52] on div "Visitor" at bounding box center [96, 53] width 34 height 15
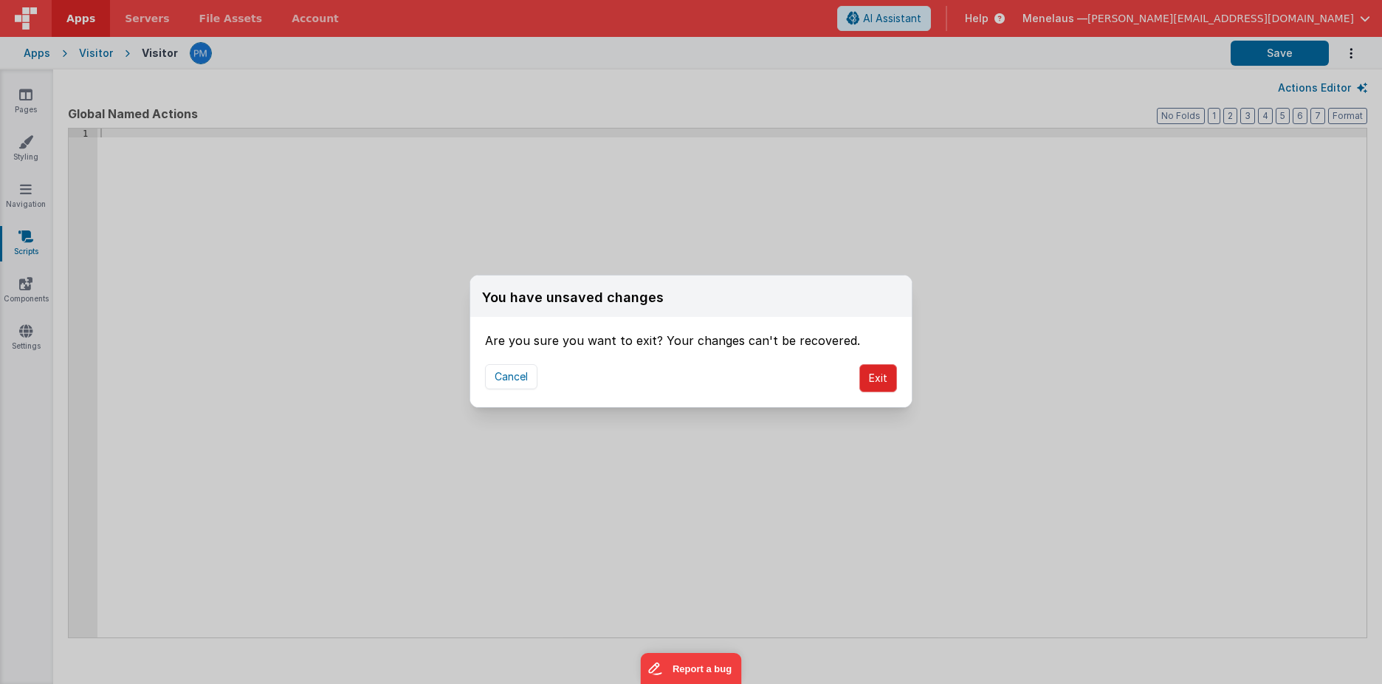
click at [876, 373] on button "Exit" at bounding box center [878, 378] width 38 height 28
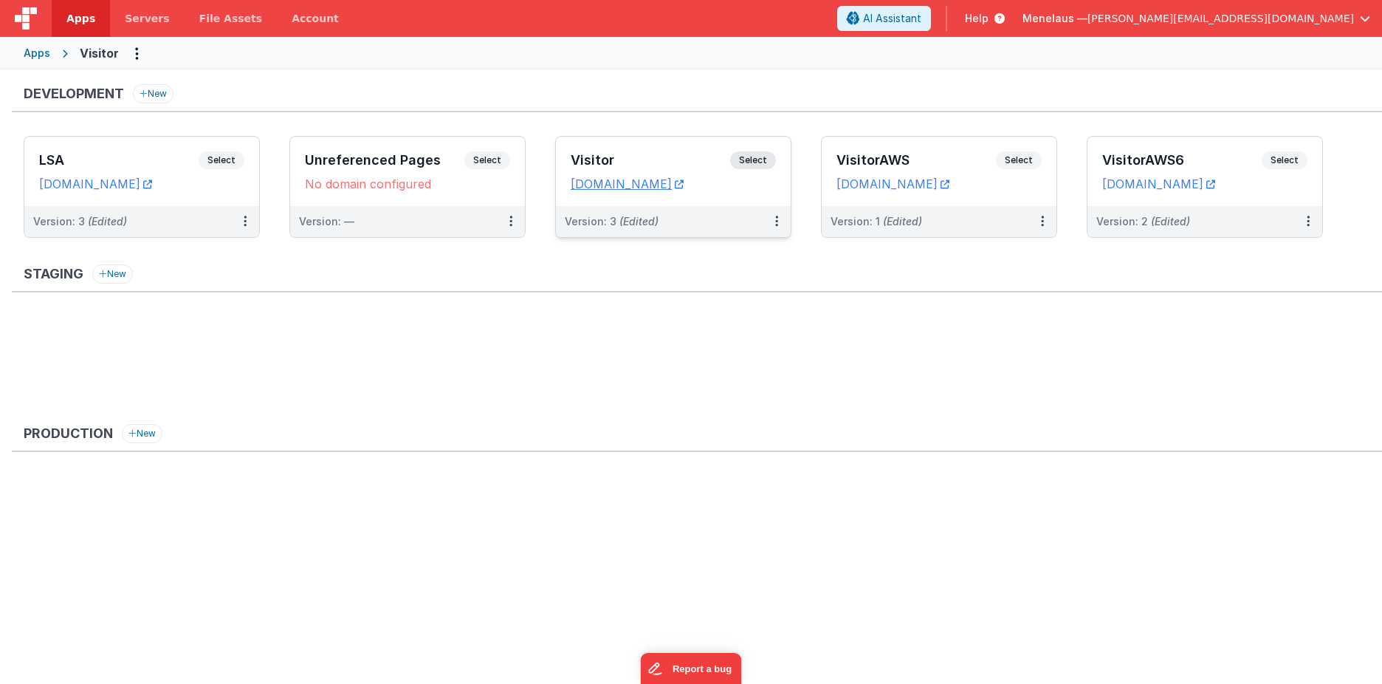
click at [719, 217] on div "Version: 3 (Edited)" at bounding box center [664, 221] width 198 height 15
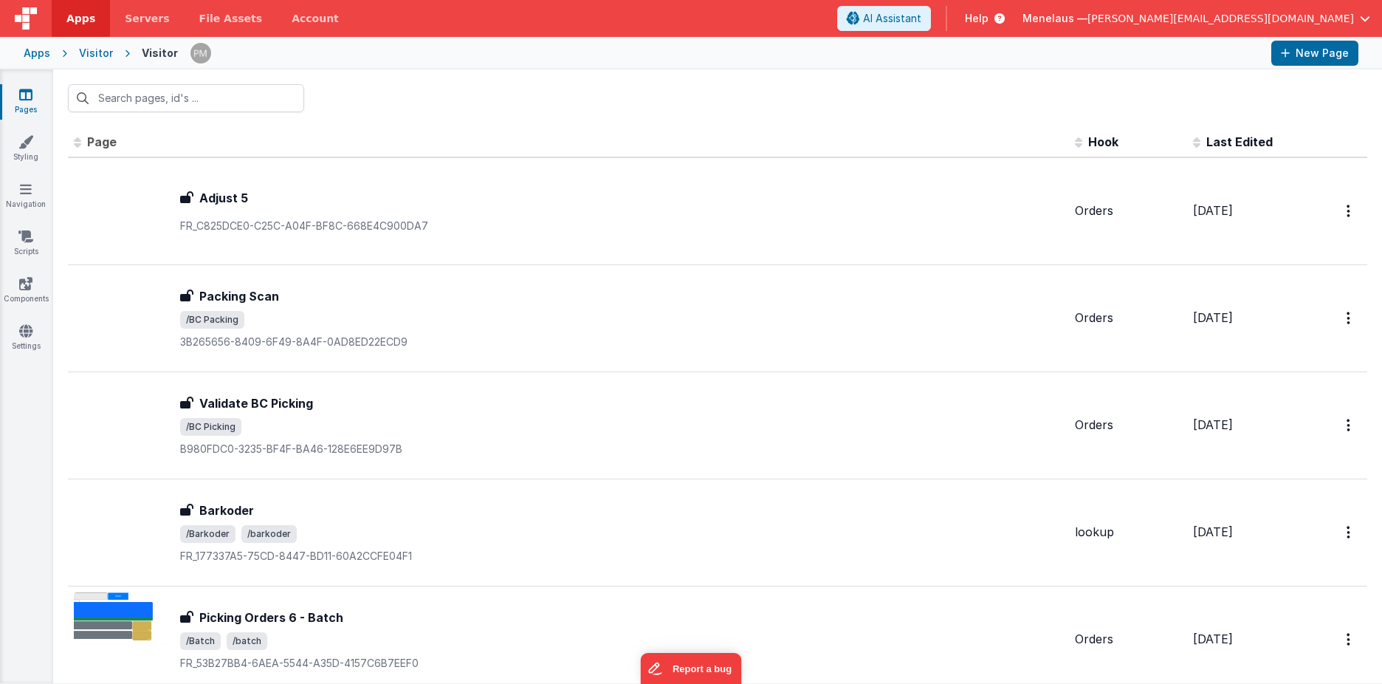
click at [988, 15] on span "Help" at bounding box center [977, 18] width 24 height 15
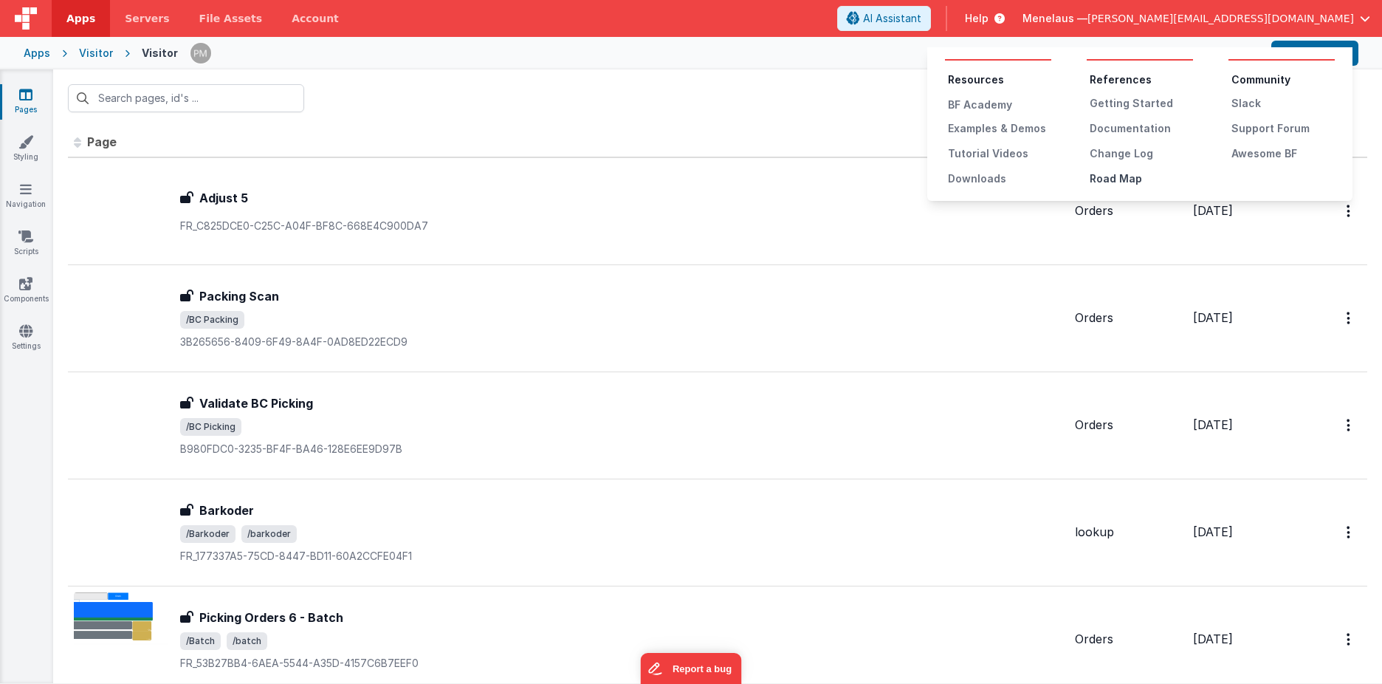
click at [1115, 175] on div "Road Map" at bounding box center [1141, 178] width 103 height 15
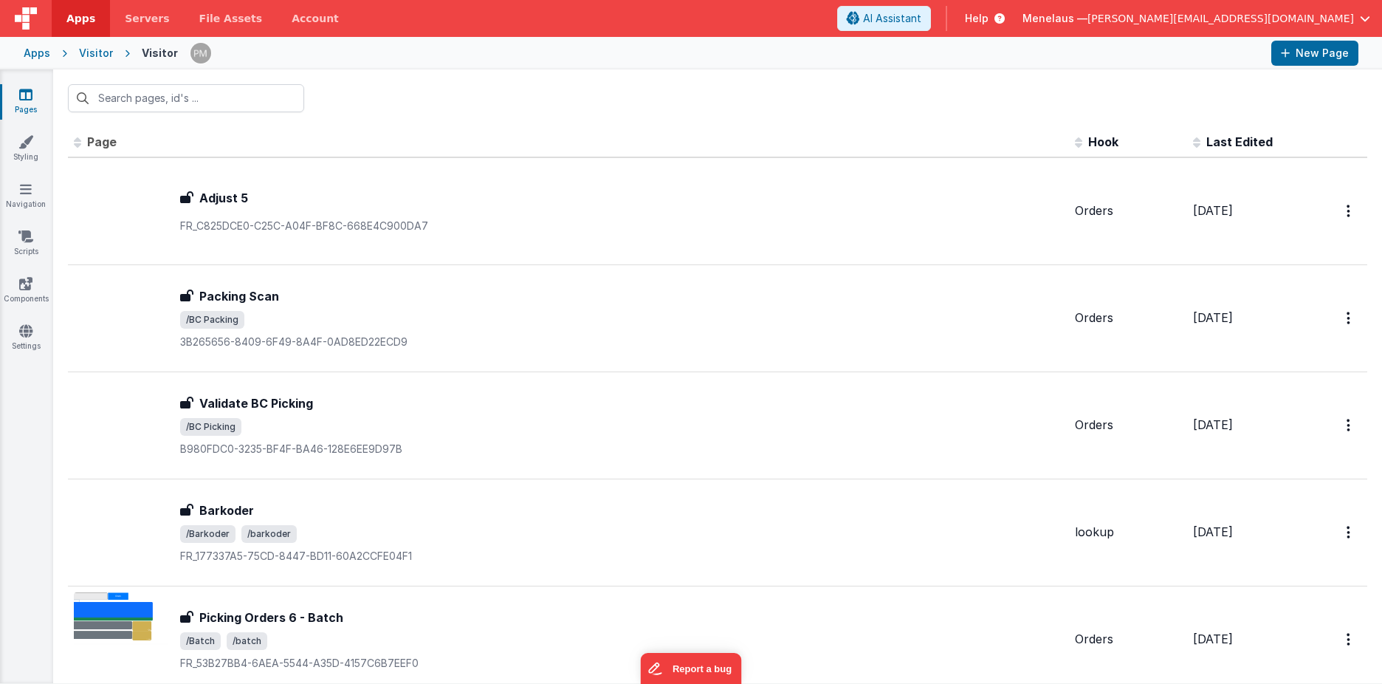
click at [988, 17] on span "Help" at bounding box center [977, 18] width 24 height 15
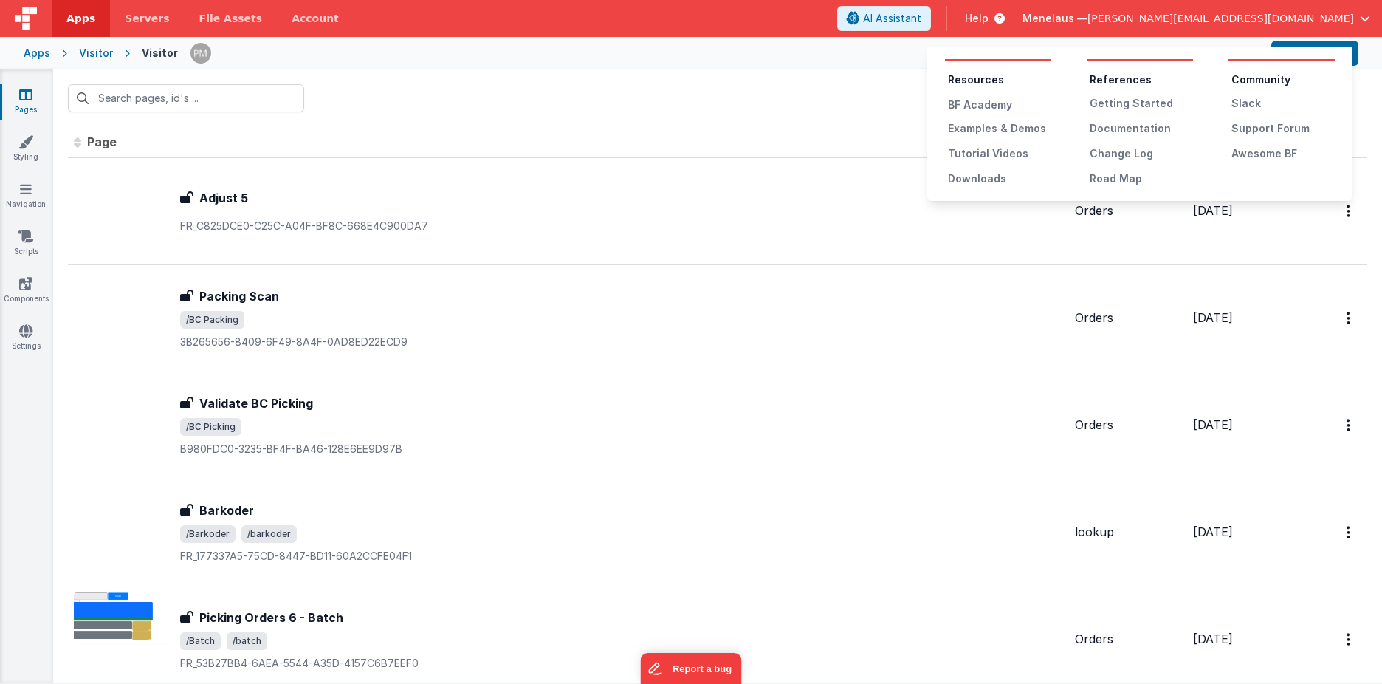
click at [264, 100] on button at bounding box center [691, 342] width 1382 height 684
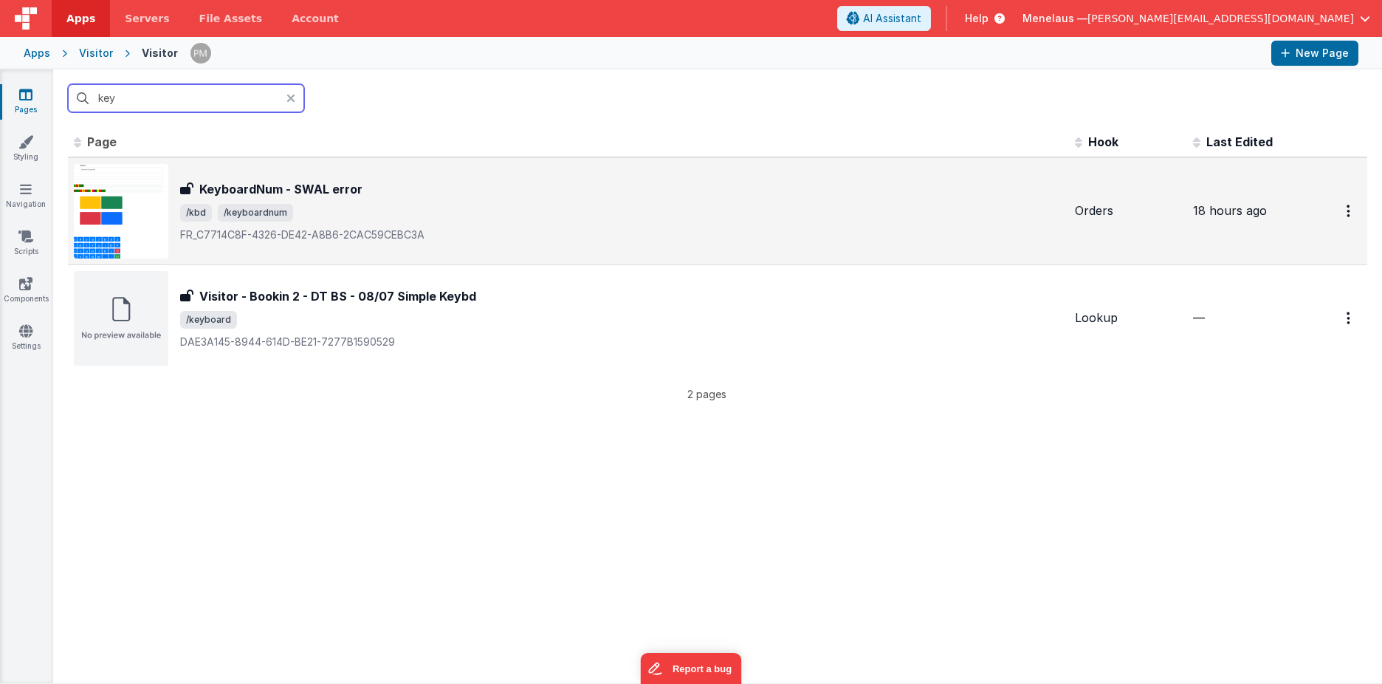
type input "key"
click at [315, 190] on h3 "KeyboardNum - SWAL error" at bounding box center [280, 189] width 163 height 18
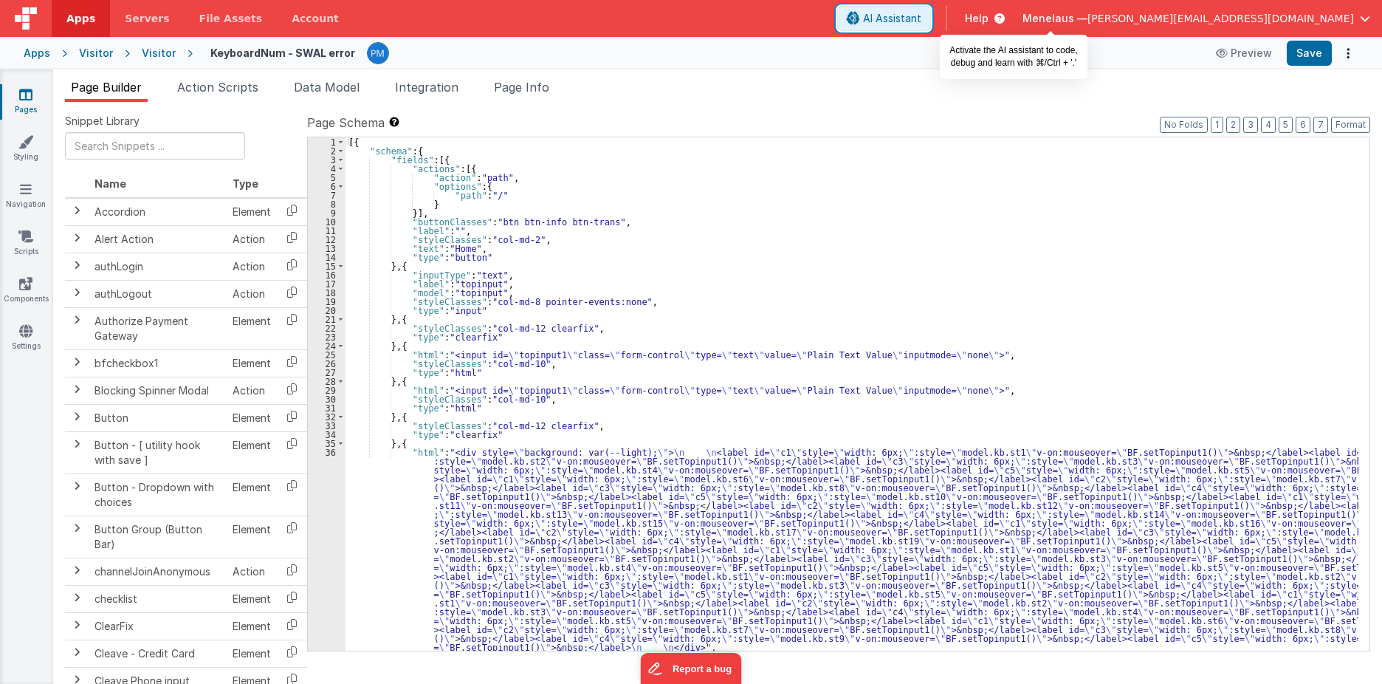
click at [921, 14] on span "AI Assistant" at bounding box center [892, 18] width 58 height 15
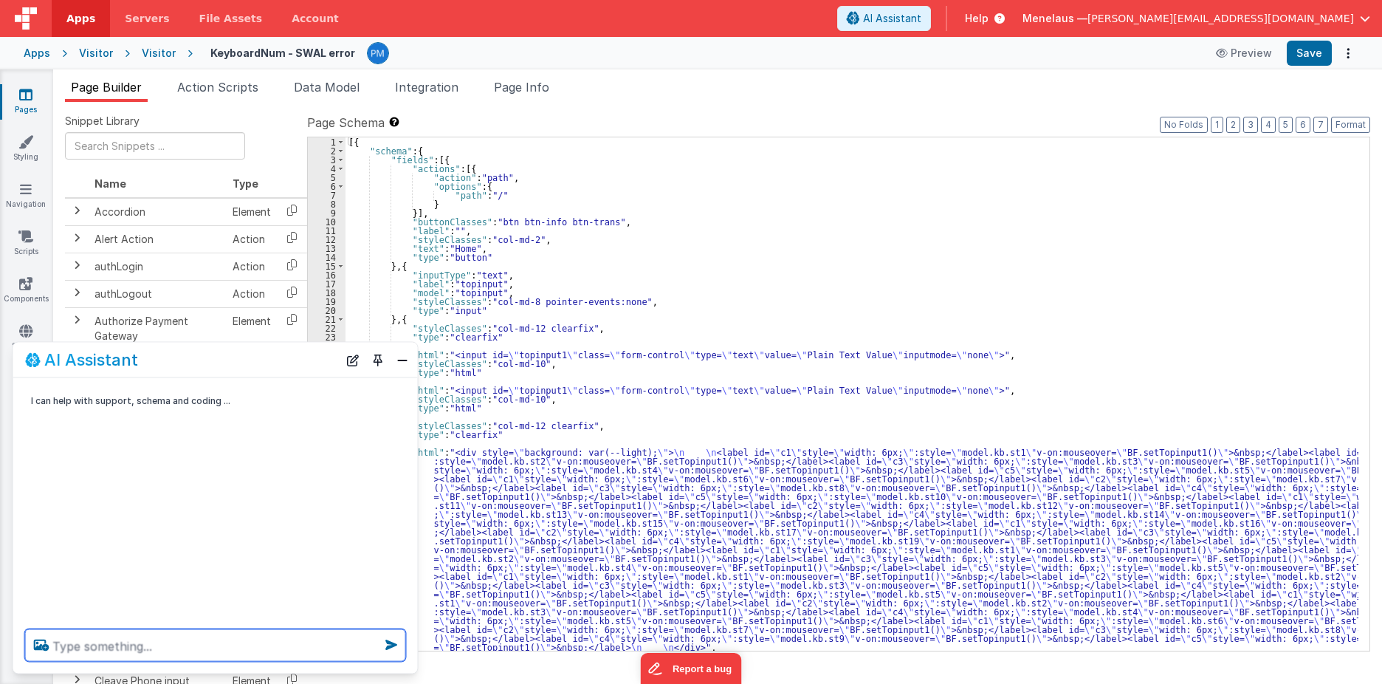
click at [125, 645] on textarea at bounding box center [215, 645] width 381 height 32
type textarea "what is format for creating new user using api"
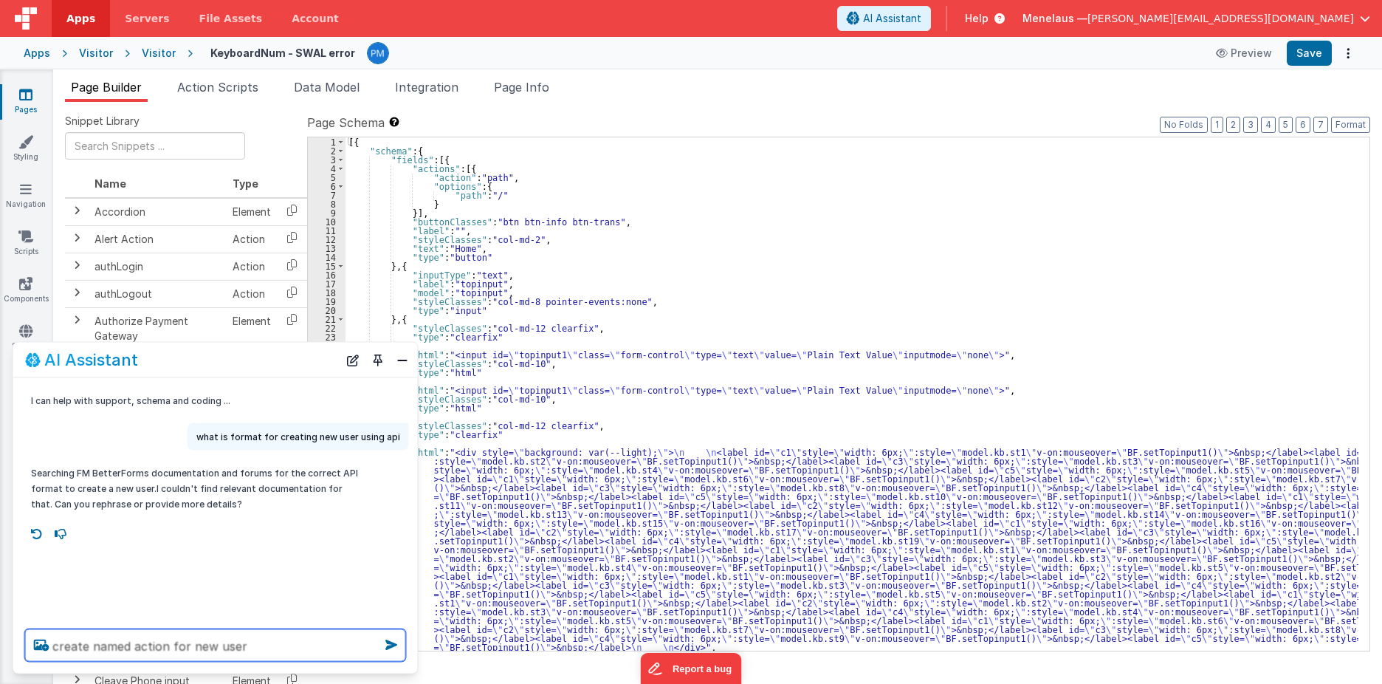
type textarea "create named action for new user"
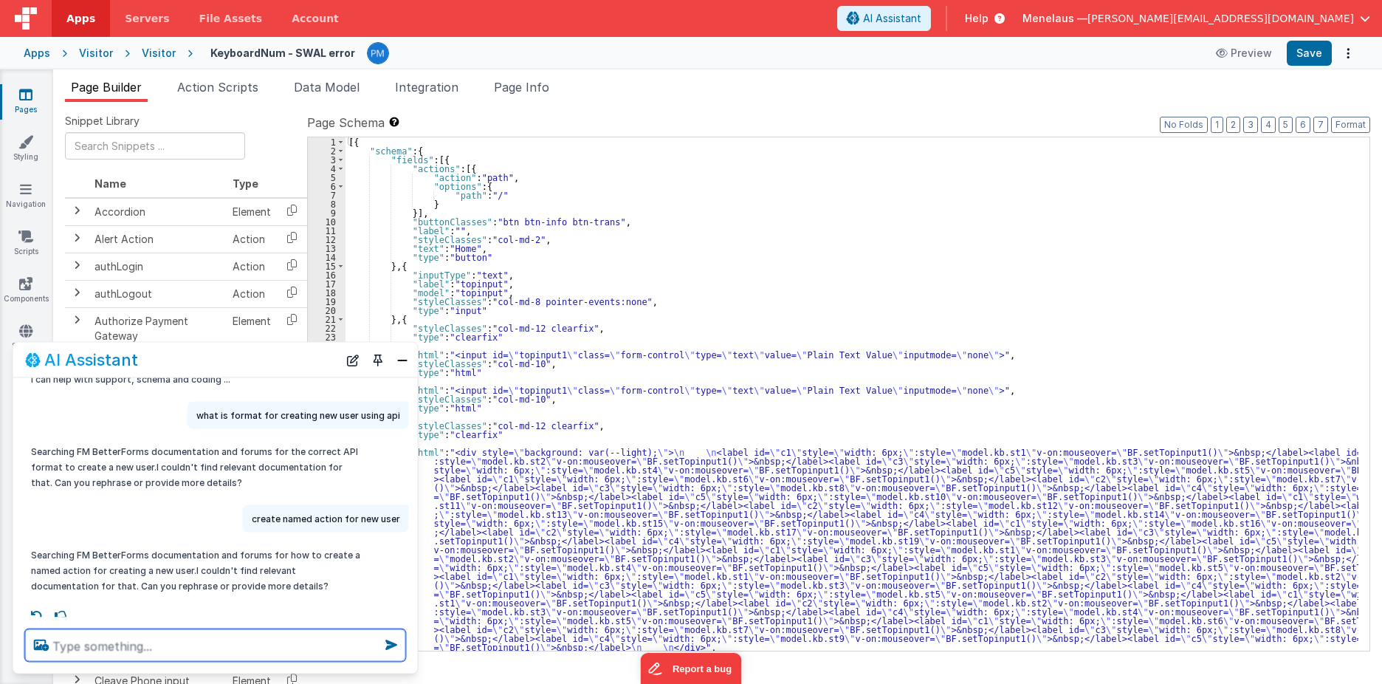
scroll to position [32, 0]
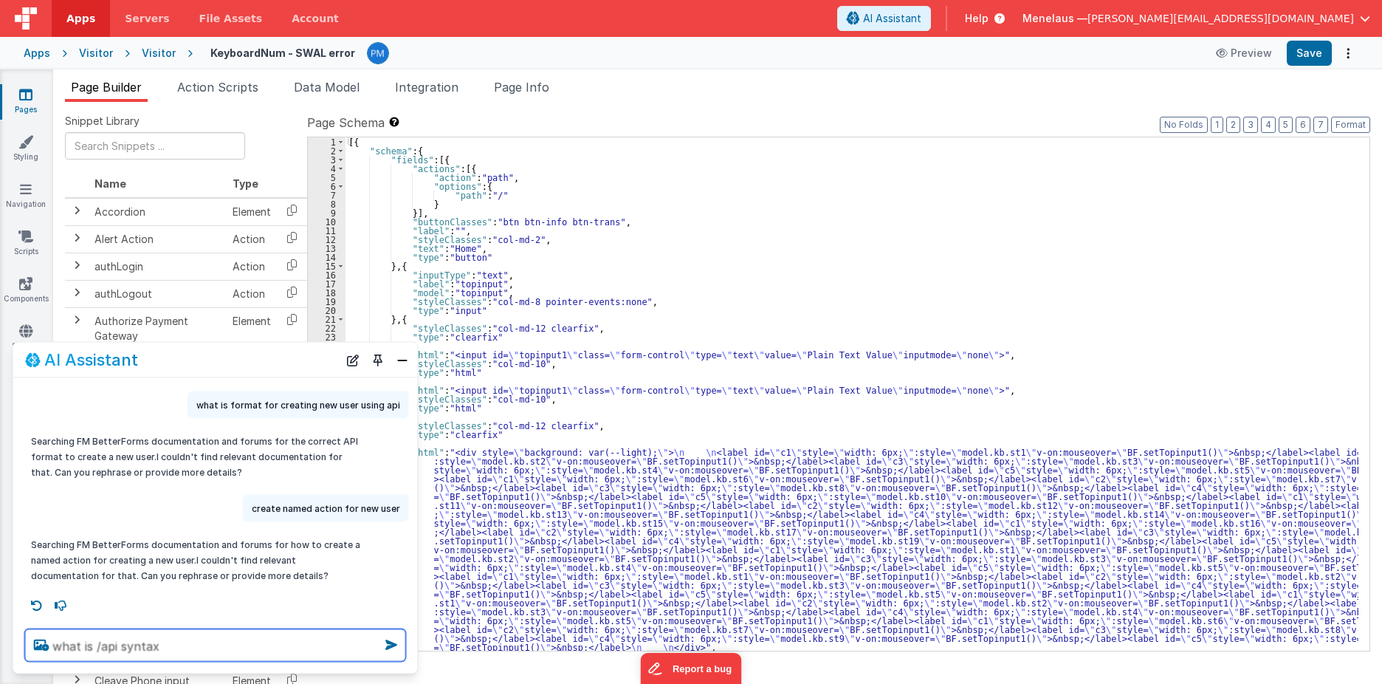
type textarea "what is /api syntax"
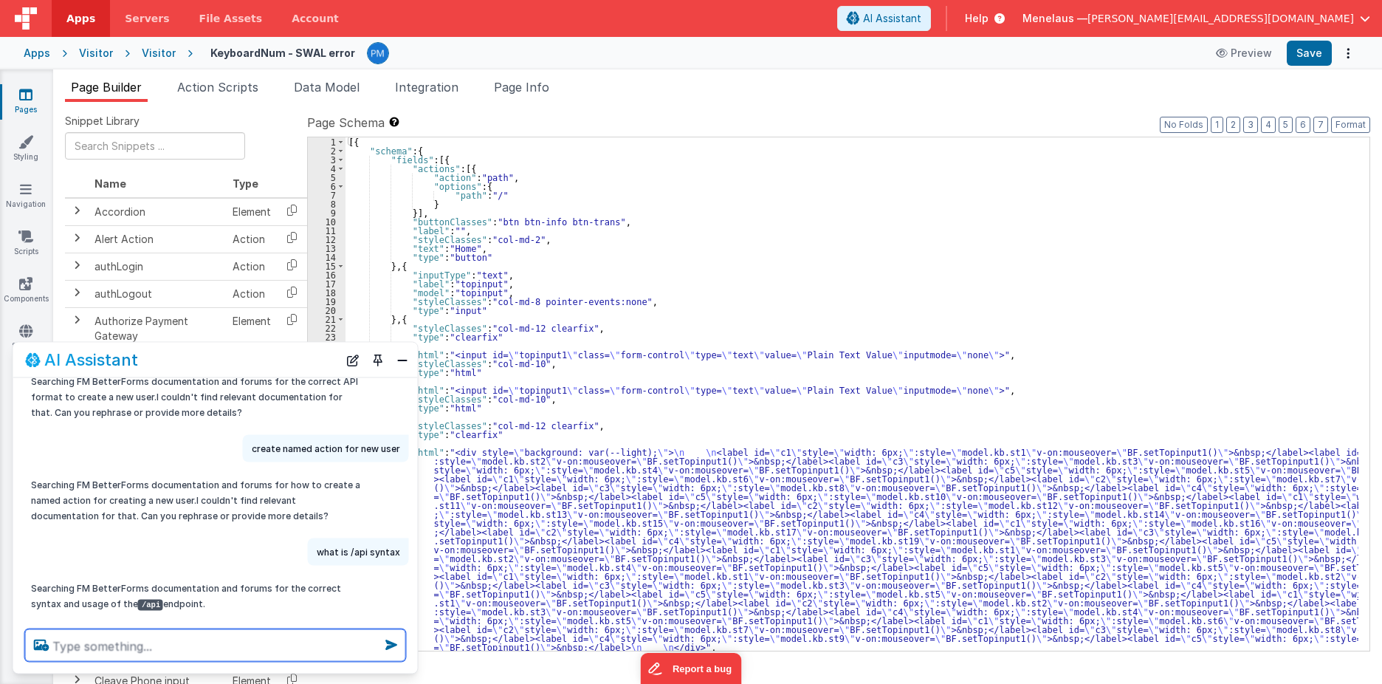
scroll to position [161, 0]
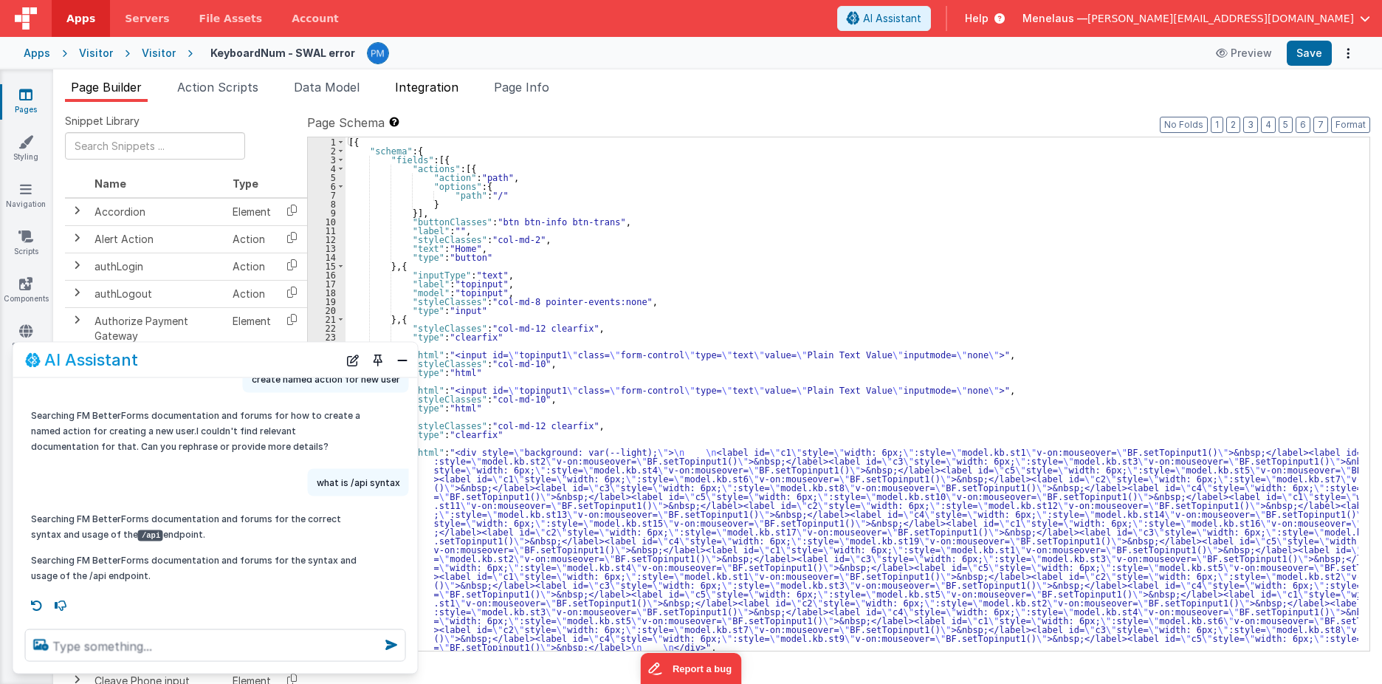
click at [438, 86] on span "Integration" at bounding box center [426, 87] width 63 height 15
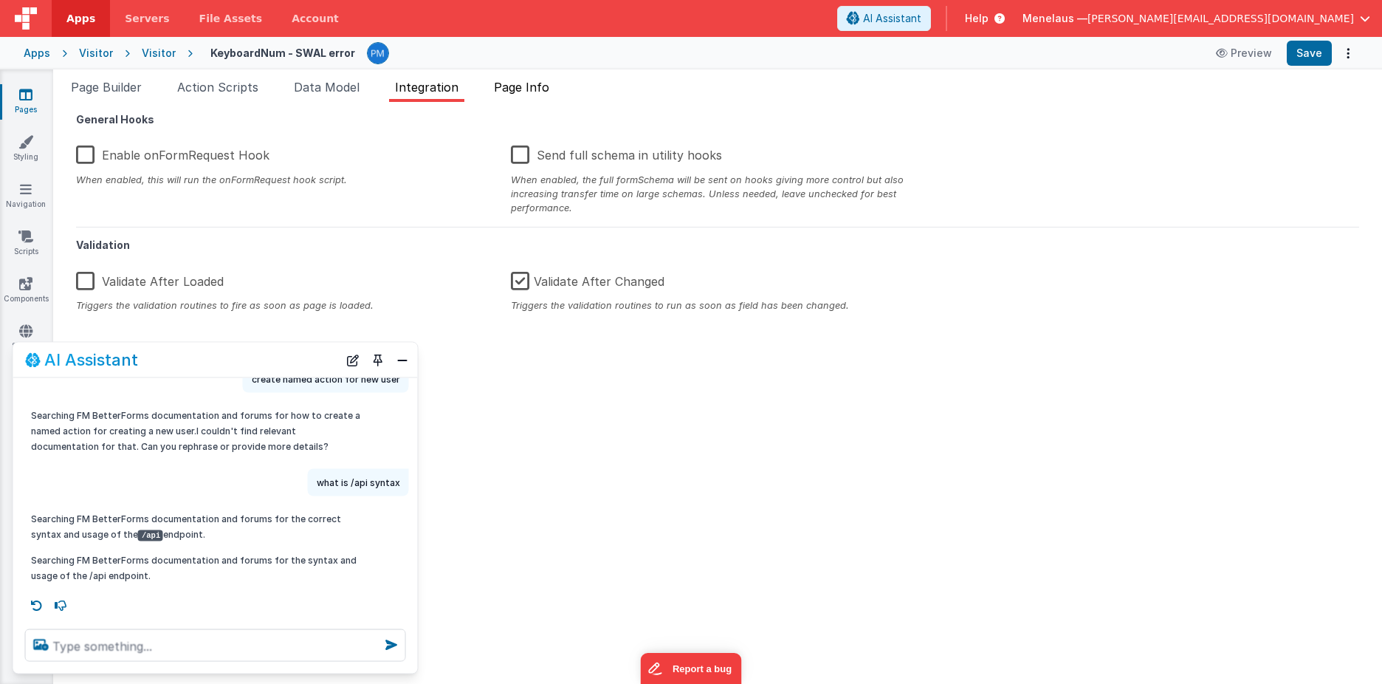
click at [540, 87] on span "Page Info" at bounding box center [521, 87] width 55 height 15
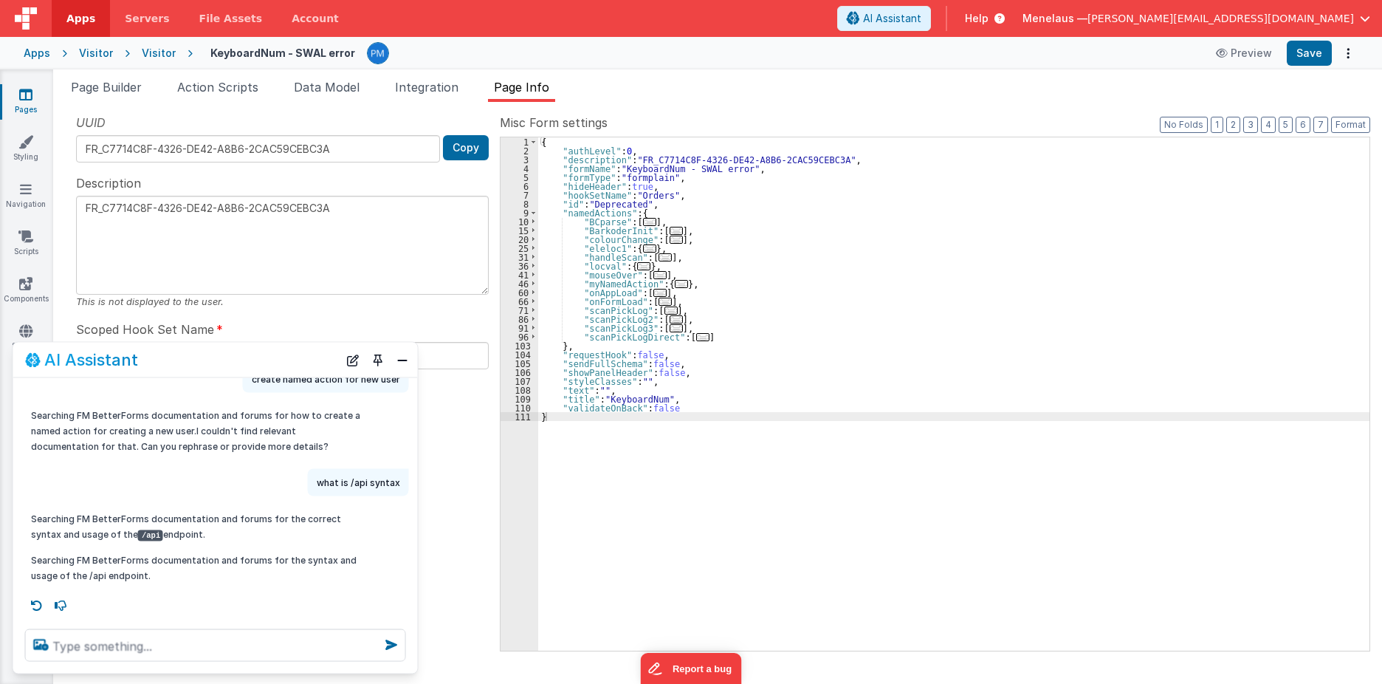
click at [988, 16] on span "Help" at bounding box center [977, 18] width 24 height 15
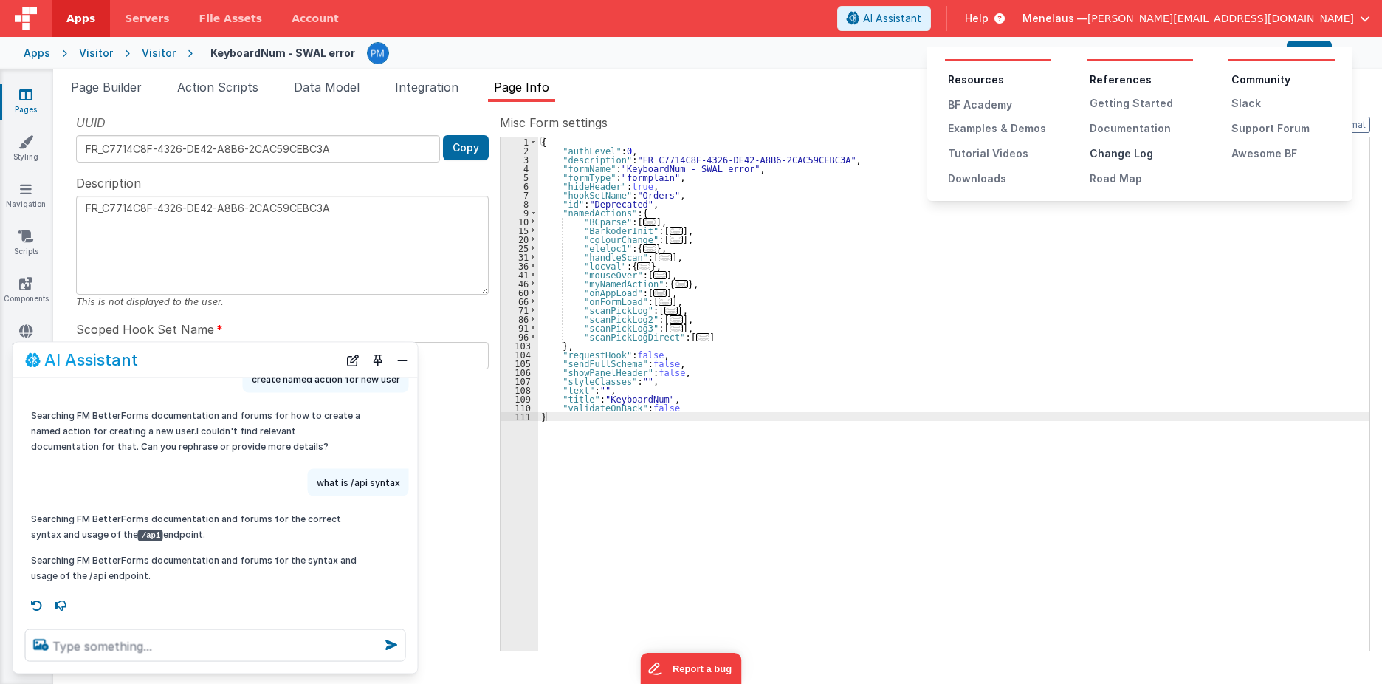
click at [1112, 149] on div "Change Log" at bounding box center [1141, 153] width 103 height 15
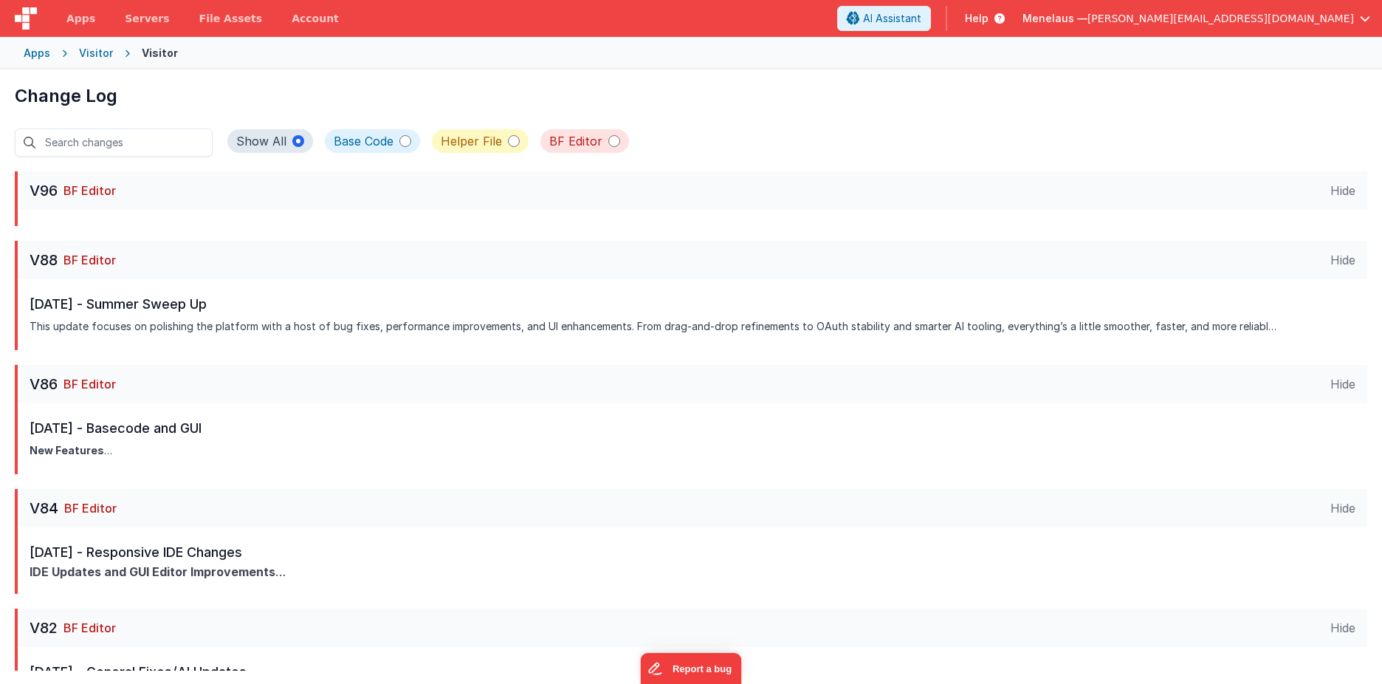
scroll to position [295, 0]
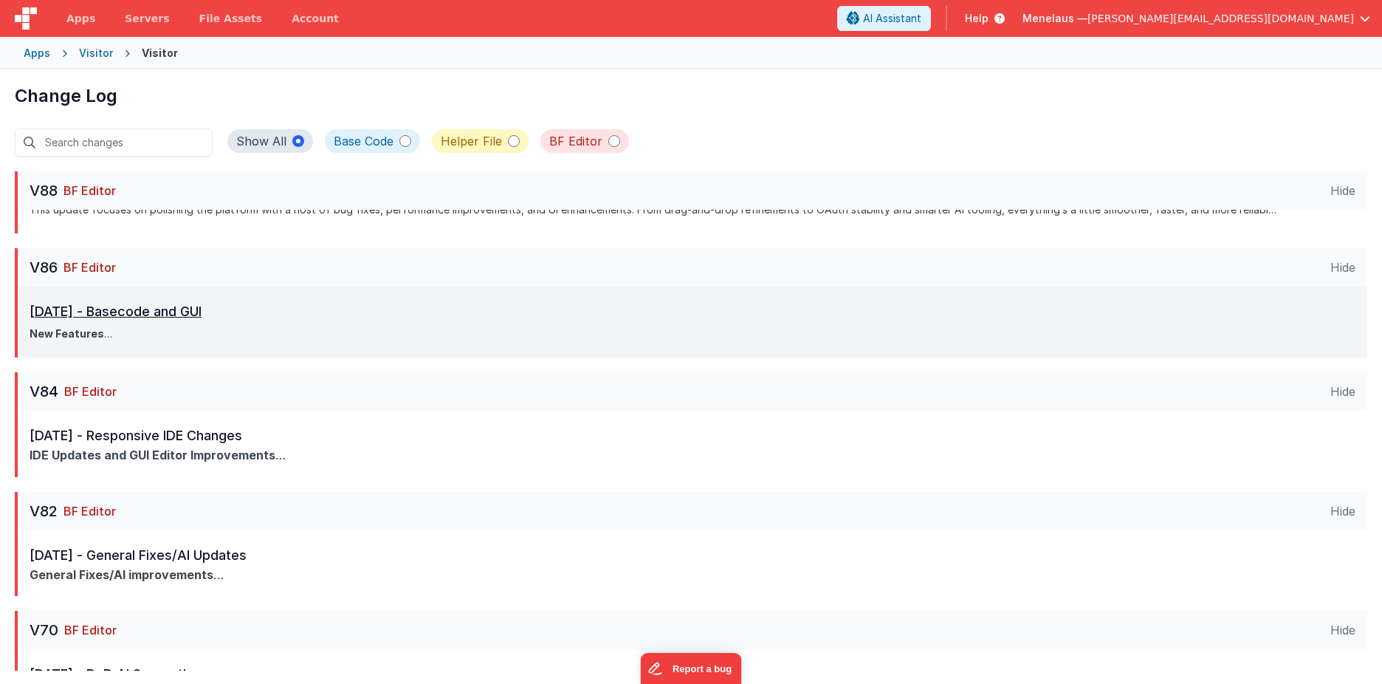
click at [92, 327] on strong "New Features" at bounding box center [71, 333] width 83 height 13
